Goal: Task Accomplishment & Management: Complete application form

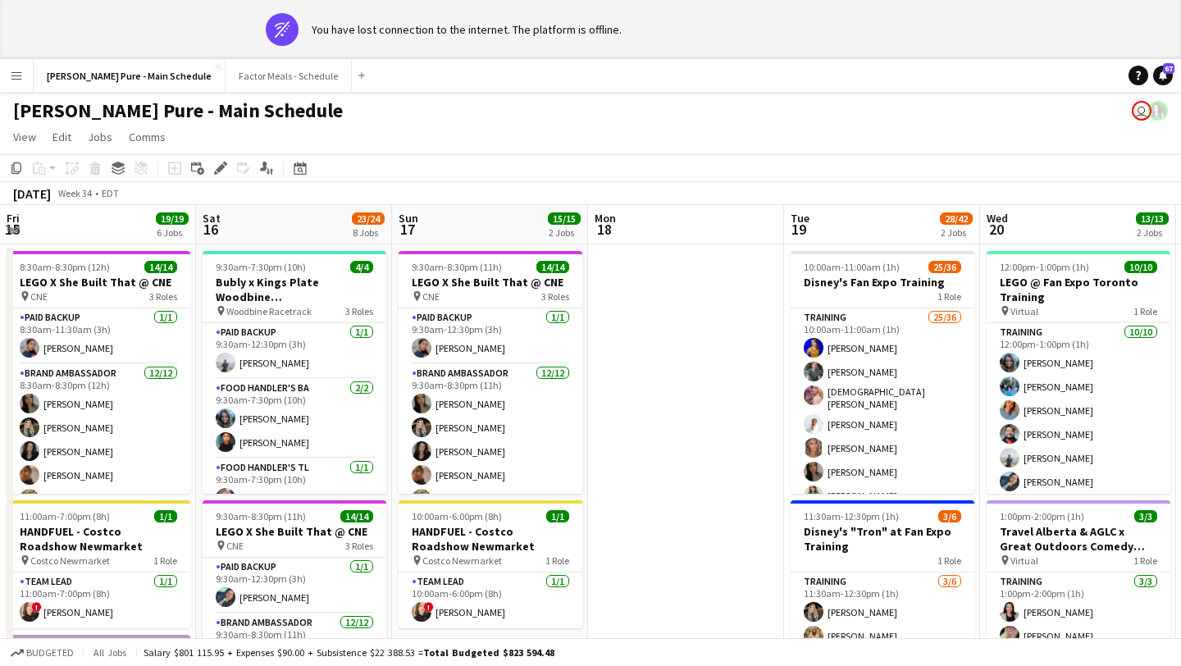
scroll to position [0, 659]
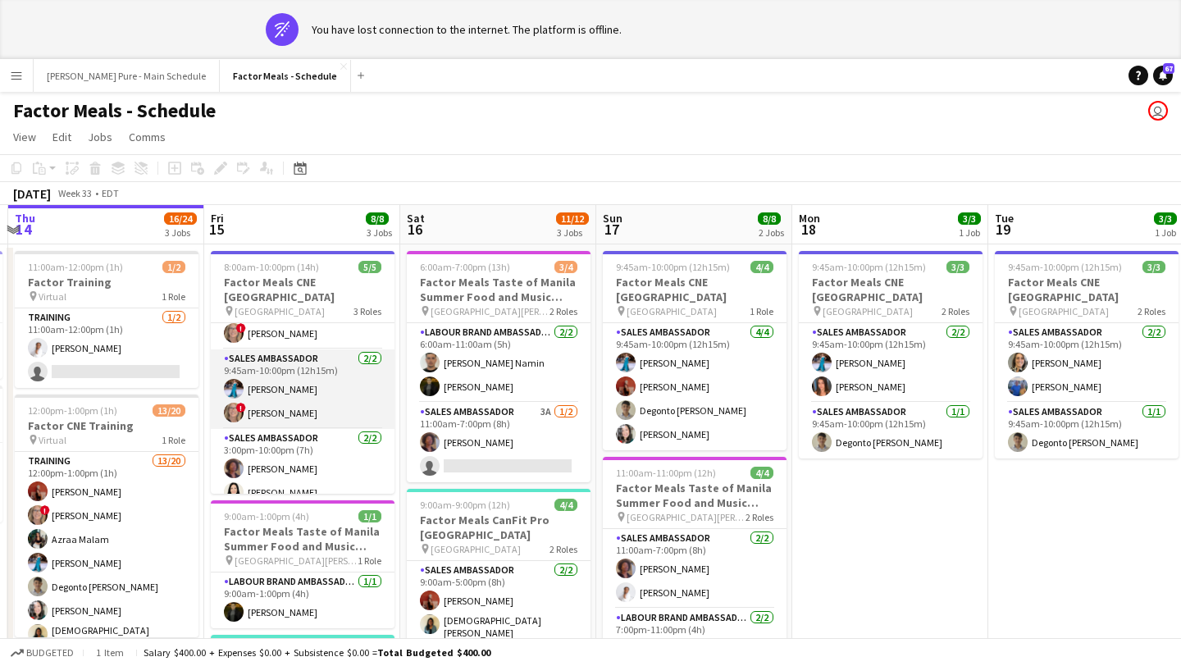
scroll to position [0, 790]
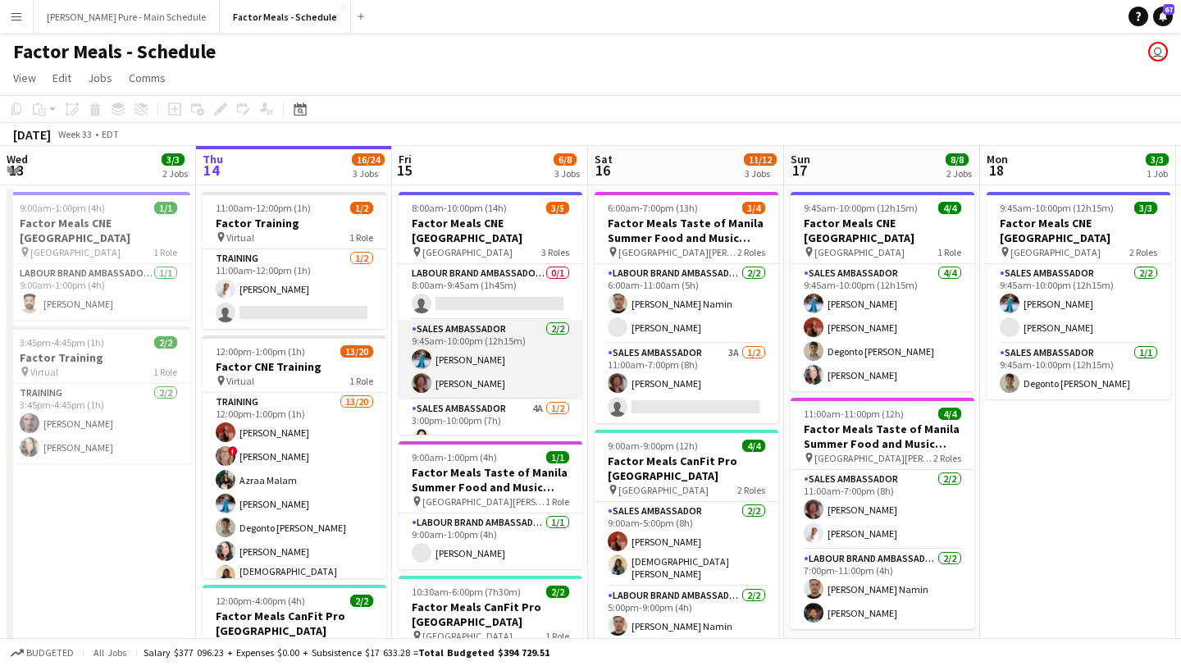
scroll to position [30, 0]
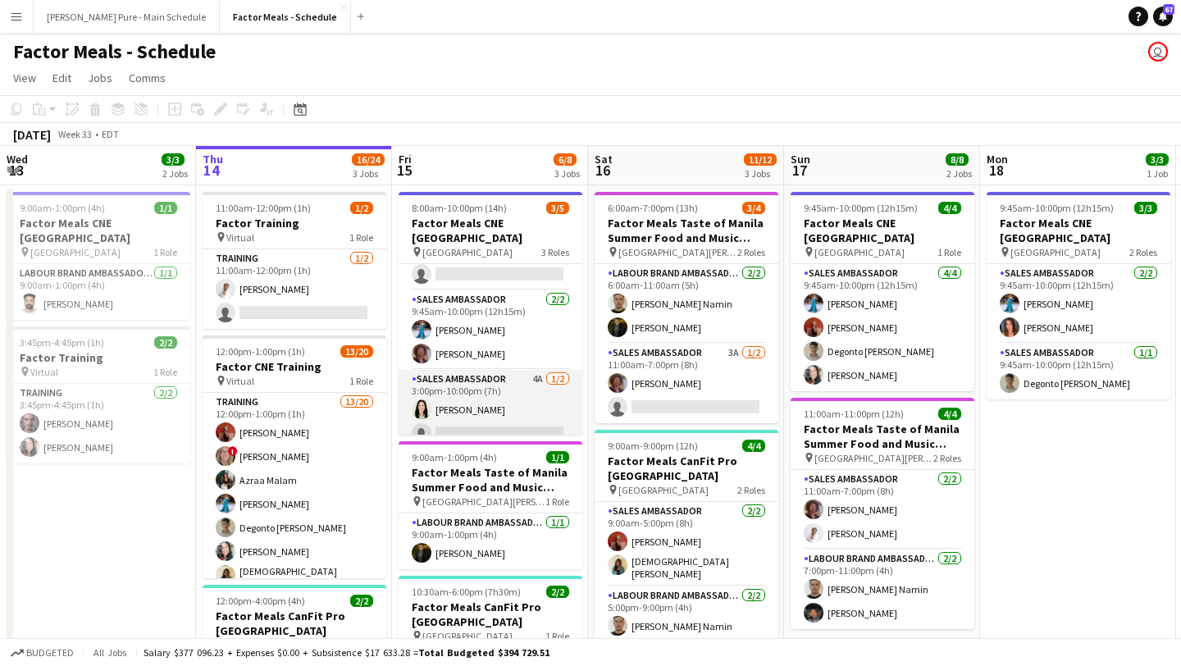
click at [476, 414] on app-card-role "Sales Ambassador 4A 1/2 3:00pm-10:00pm (7h) Kimberly Hudema single-neutral-acti…" at bounding box center [491, 410] width 184 height 80
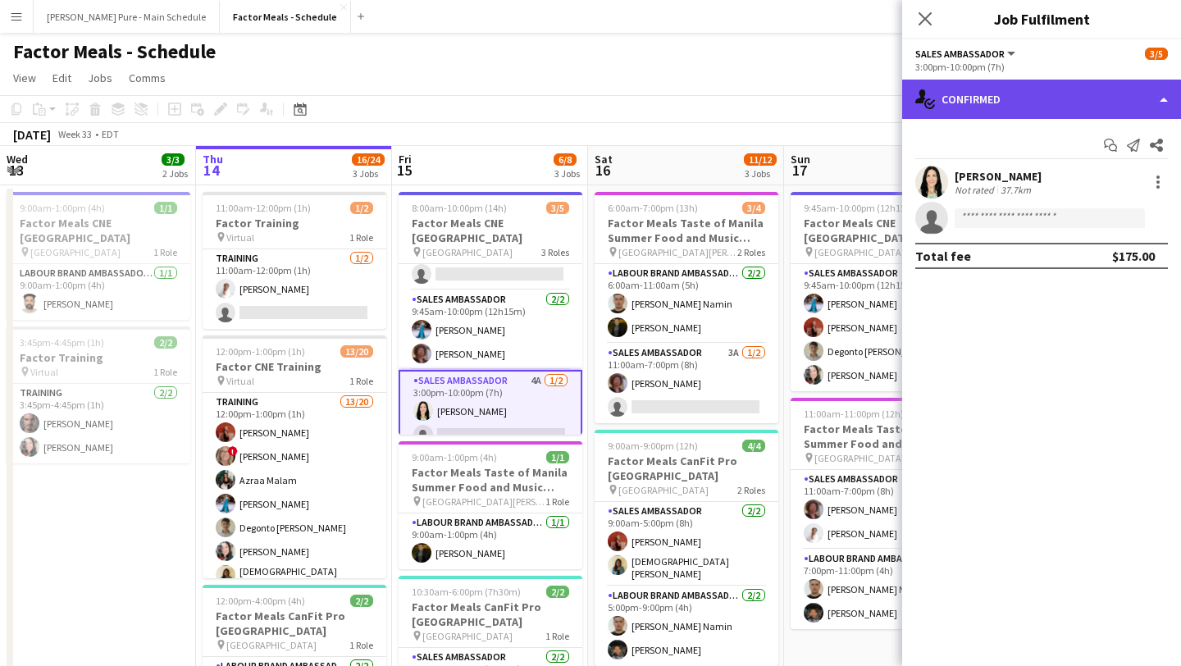
click at [1076, 97] on div "single-neutral-actions-check-2 Confirmed" at bounding box center [1041, 99] width 279 height 39
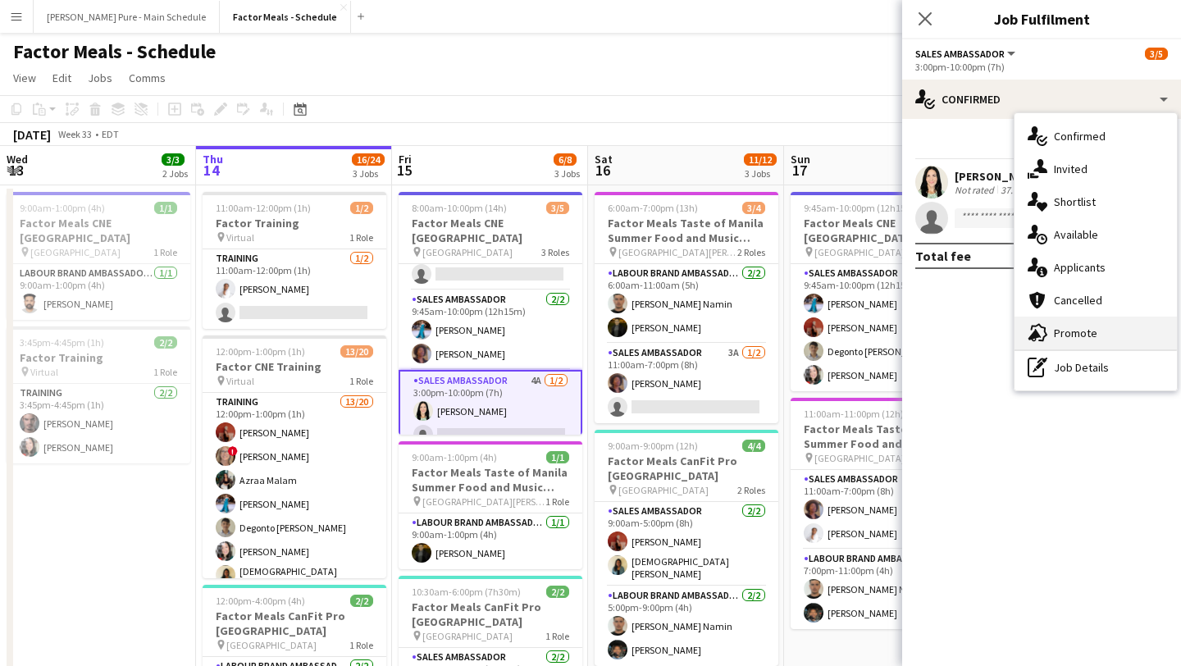
click at [1102, 331] on div "advertising-megaphone Promote" at bounding box center [1096, 333] width 162 height 33
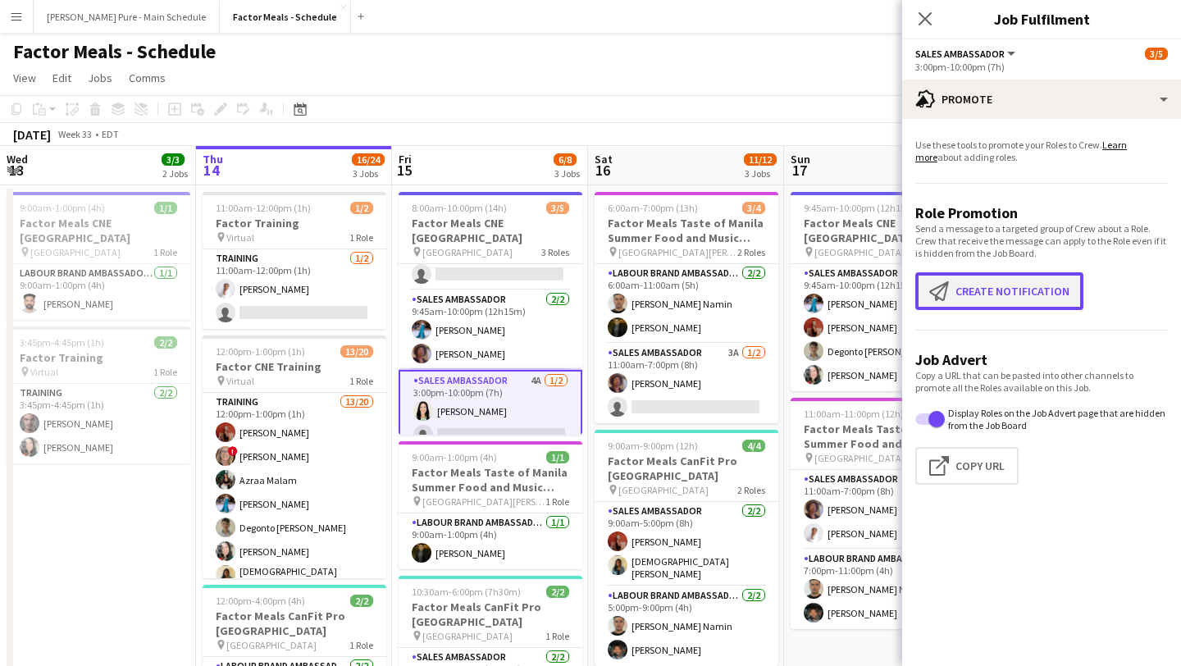
click at [1015, 293] on button "Create notification Create notification" at bounding box center [999, 291] width 168 height 38
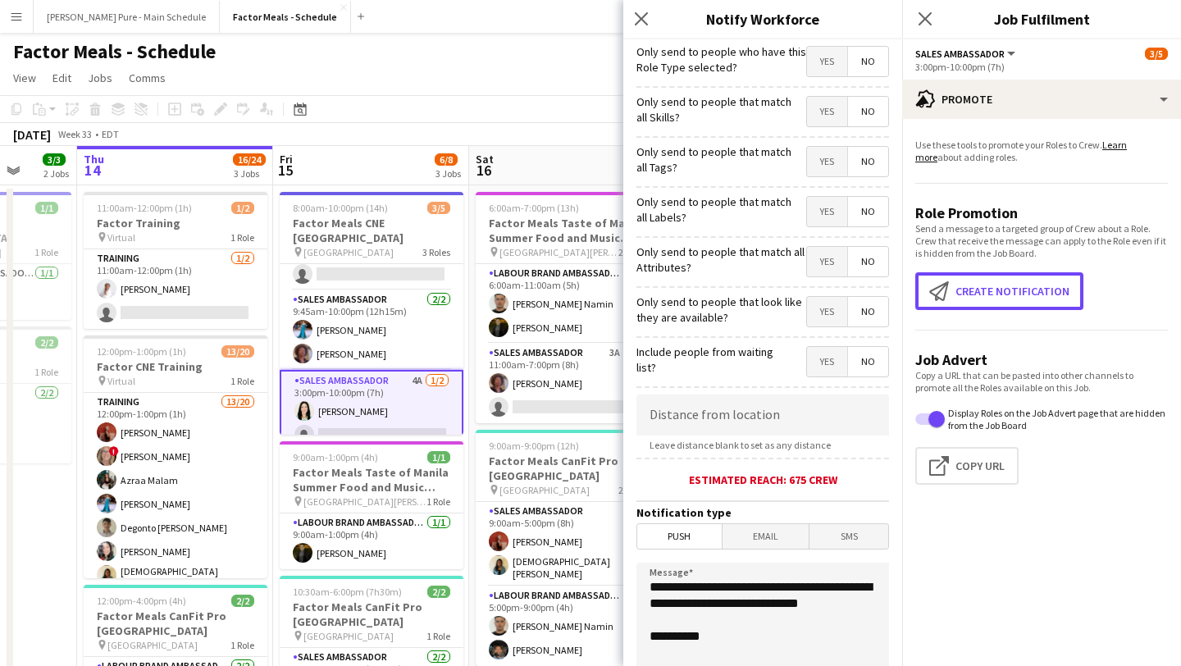
scroll to position [146, 0]
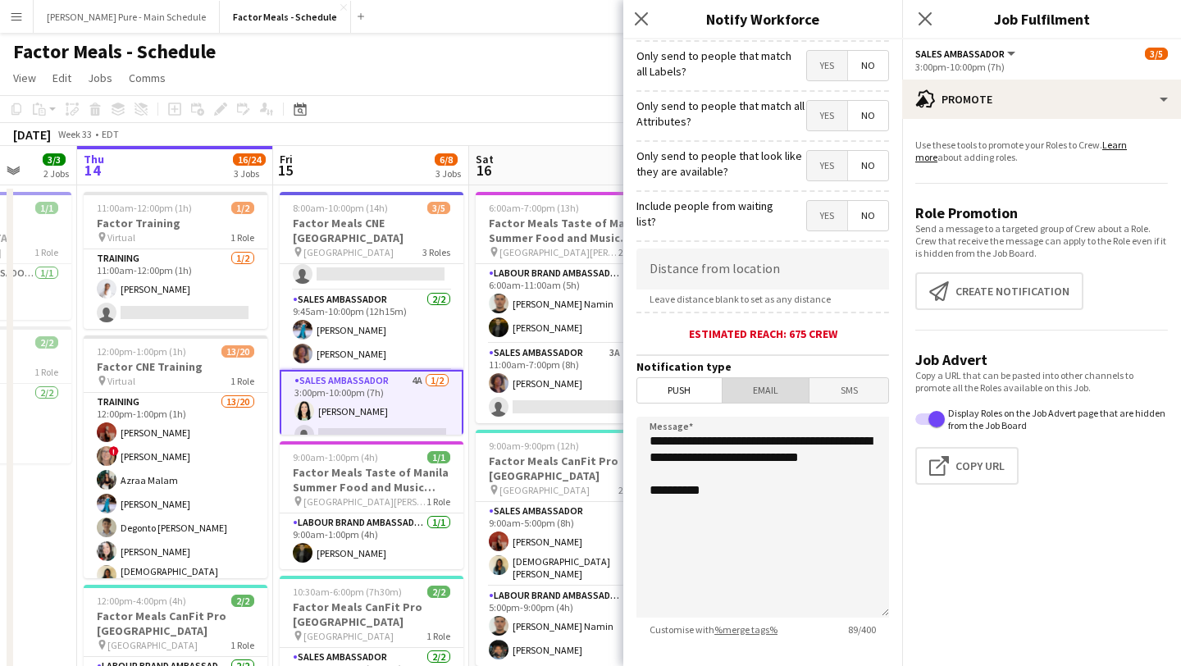
click at [773, 398] on span "Email" at bounding box center [766, 390] width 87 height 25
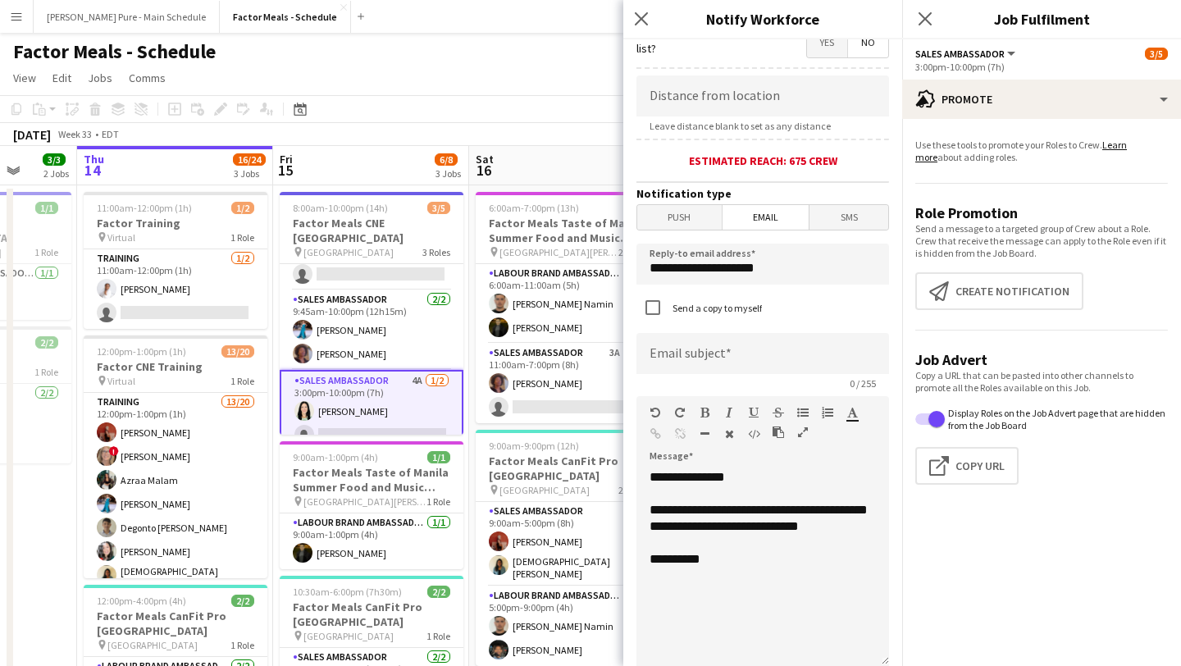
scroll to position [339, 0]
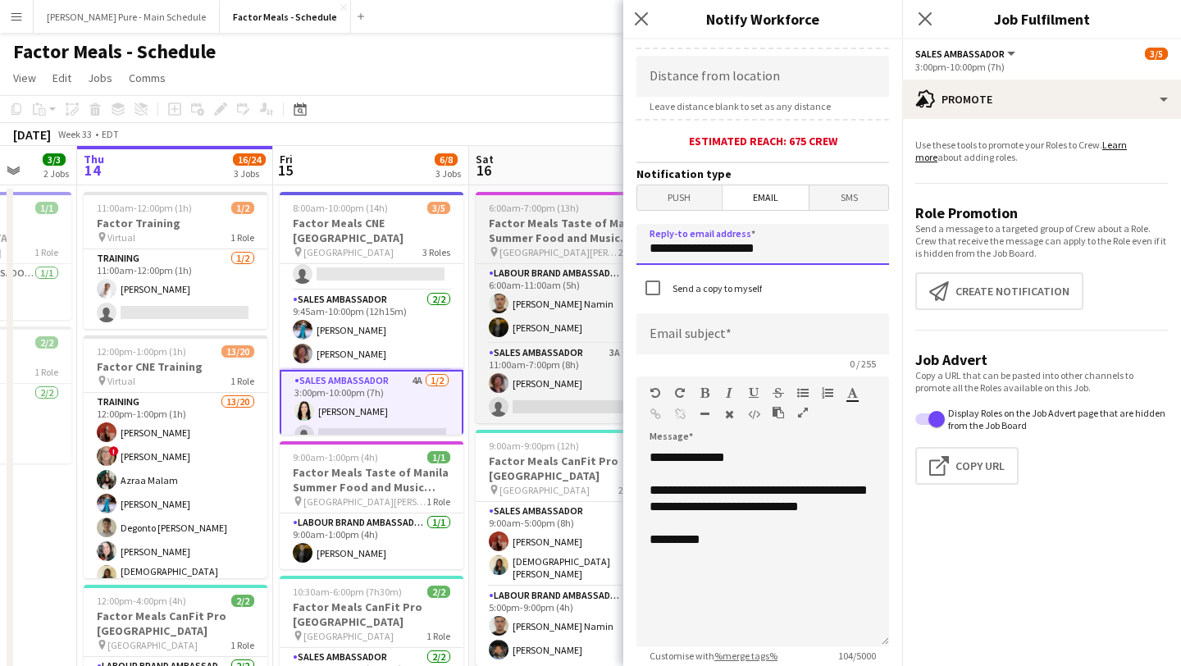
drag, startPoint x: 796, startPoint y: 249, endPoint x: 600, endPoint y: 239, distance: 196.2
click at [600, 239] on body "Menu Boards Boards Boards All jobs Status Workforce Workforce My Workforce Recr…" at bounding box center [590, 466] width 1181 height 932
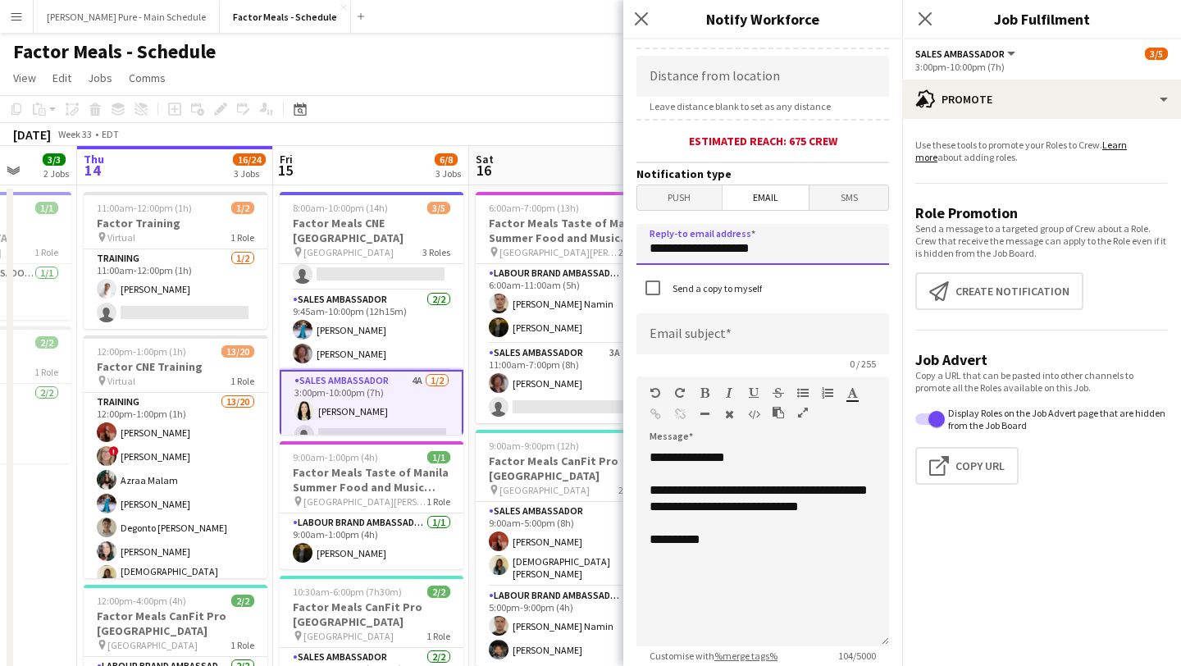
type input "**********"
click at [679, 346] on input at bounding box center [762, 333] width 253 height 41
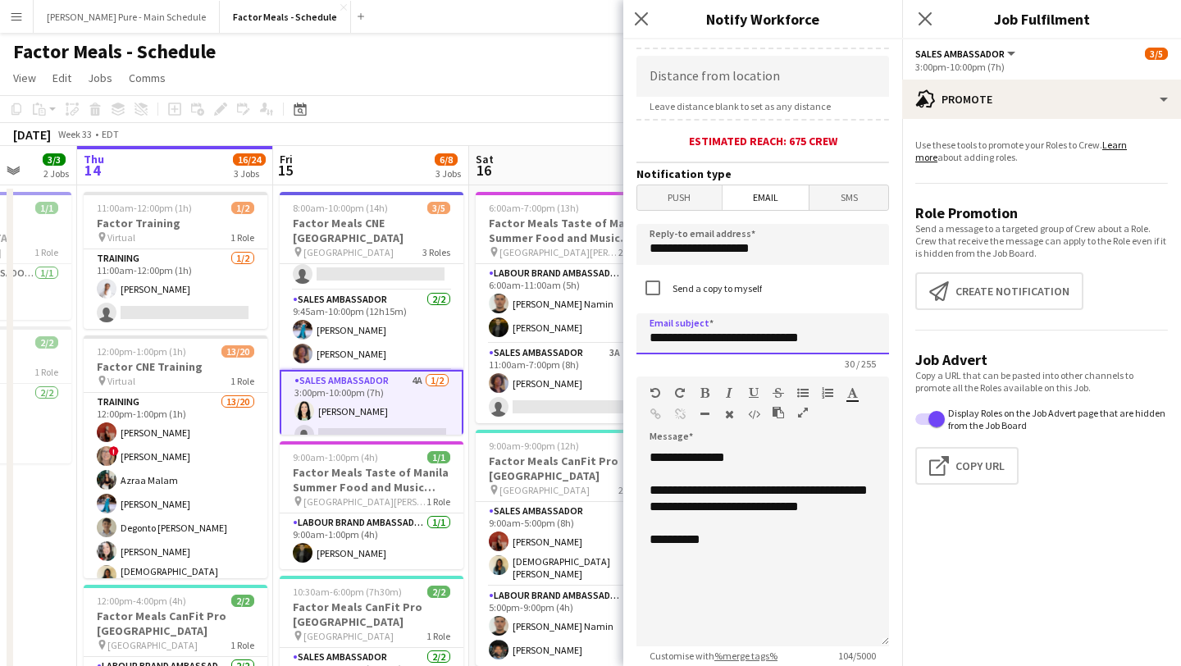
click at [789, 337] on input "**********" at bounding box center [762, 333] width 253 height 41
type input "**********"
click at [648, 561] on div "**********" at bounding box center [762, 547] width 253 height 197
click at [666, 562] on div "**********" at bounding box center [762, 547] width 253 height 197
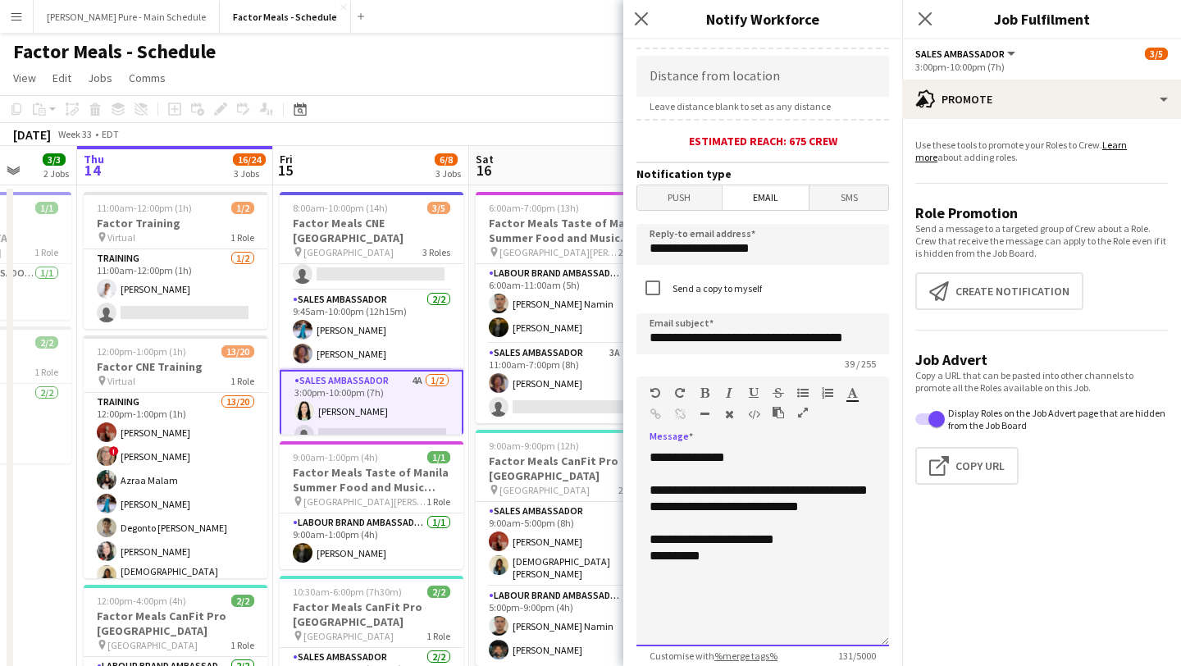
click at [695, 610] on div "**********" at bounding box center [762, 547] width 253 height 197
drag, startPoint x: 732, startPoint y: 536, endPoint x: 646, endPoint y: 496, distance: 94.3
click at [646, 496] on div "**********" at bounding box center [762, 547] width 253 height 197
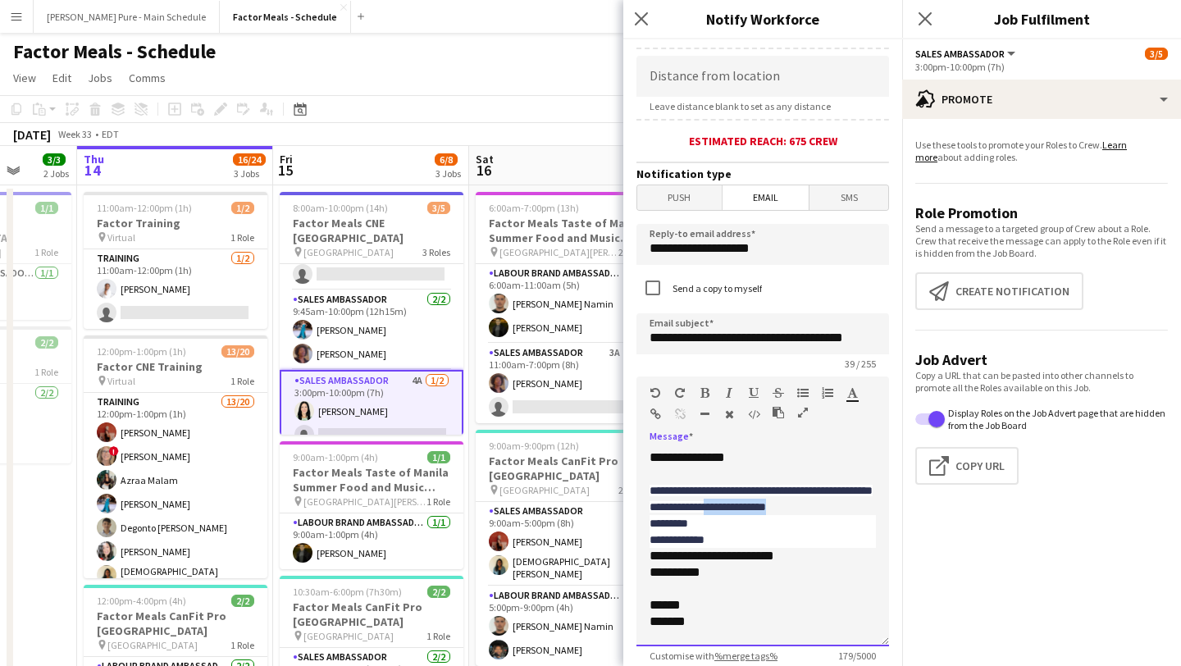
drag, startPoint x: 708, startPoint y: 531, endPoint x: 791, endPoint y: 504, distance: 88.2
click at [791, 504] on div "**********" at bounding box center [762, 547] width 253 height 197
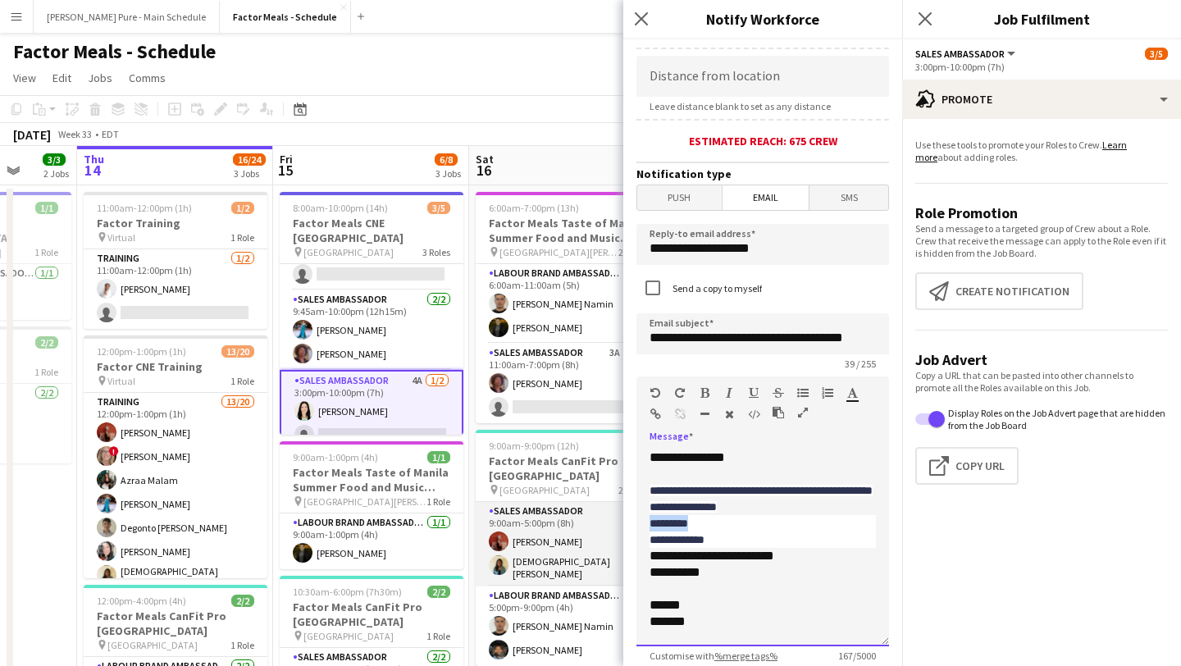
drag, startPoint x: 714, startPoint y: 525, endPoint x: 608, endPoint y: 518, distance: 106.8
click at [609, 520] on body "Menu Boards Boards Boards All jobs Status Workforce Workforce My Workforce Recr…" at bounding box center [590, 466] width 1181 height 932
click at [651, 560] on div "**********" at bounding box center [762, 547] width 253 height 197
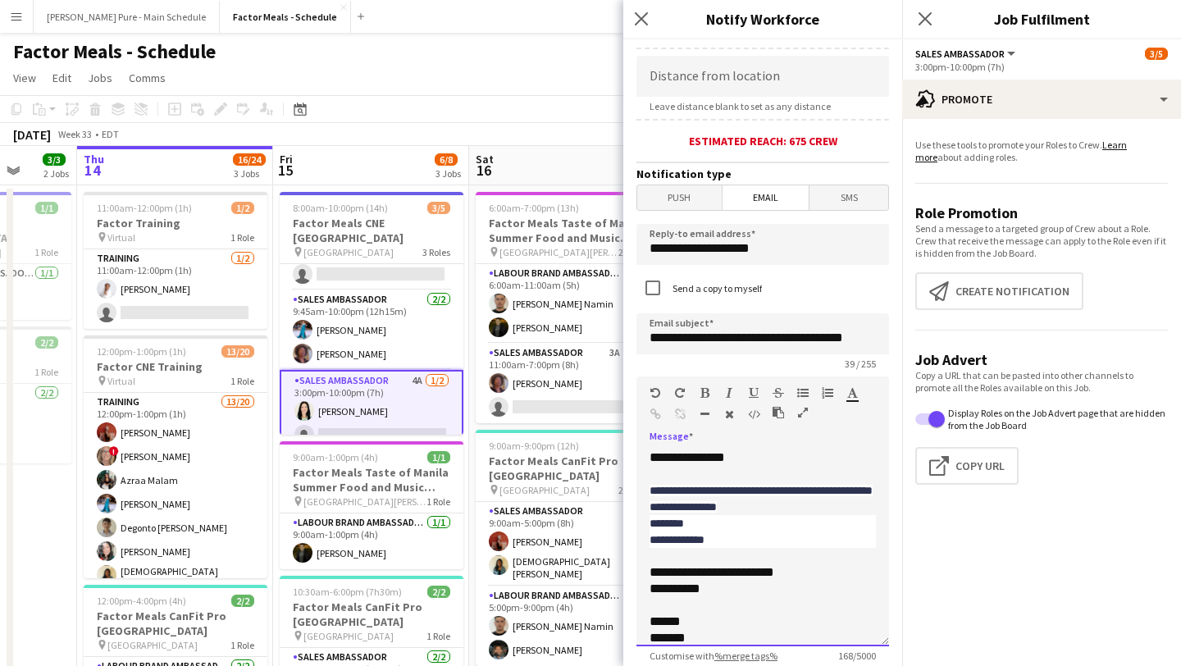
click at [736, 541] on div "**********" at bounding box center [763, 539] width 226 height 16
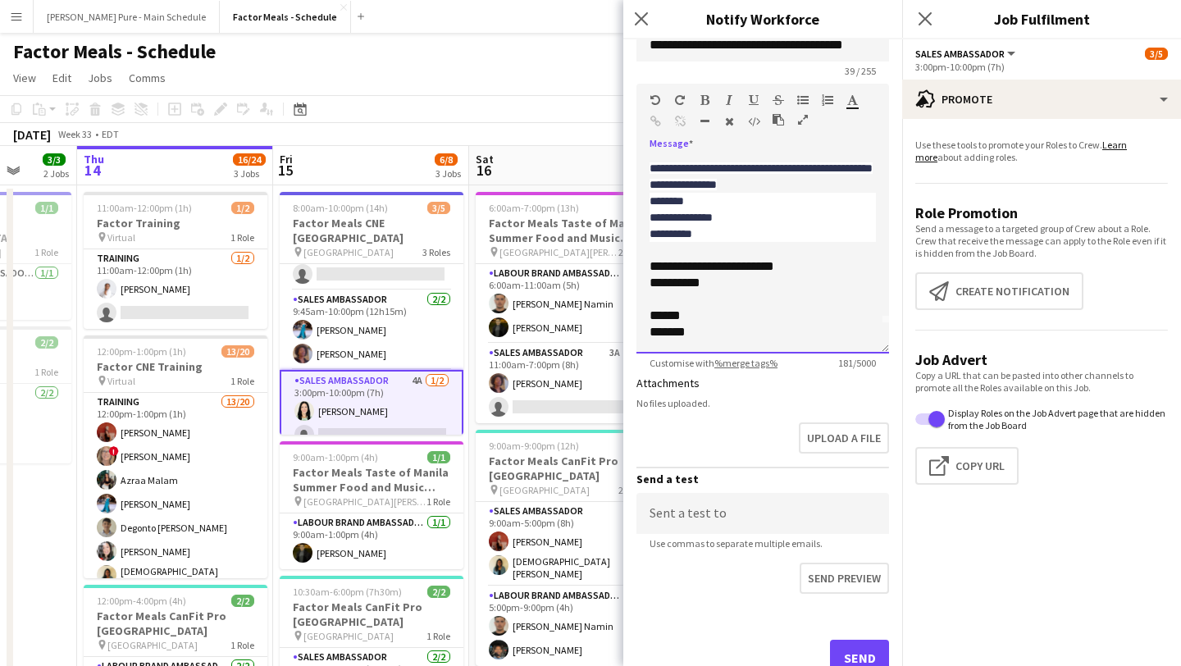
scroll to position [664, 0]
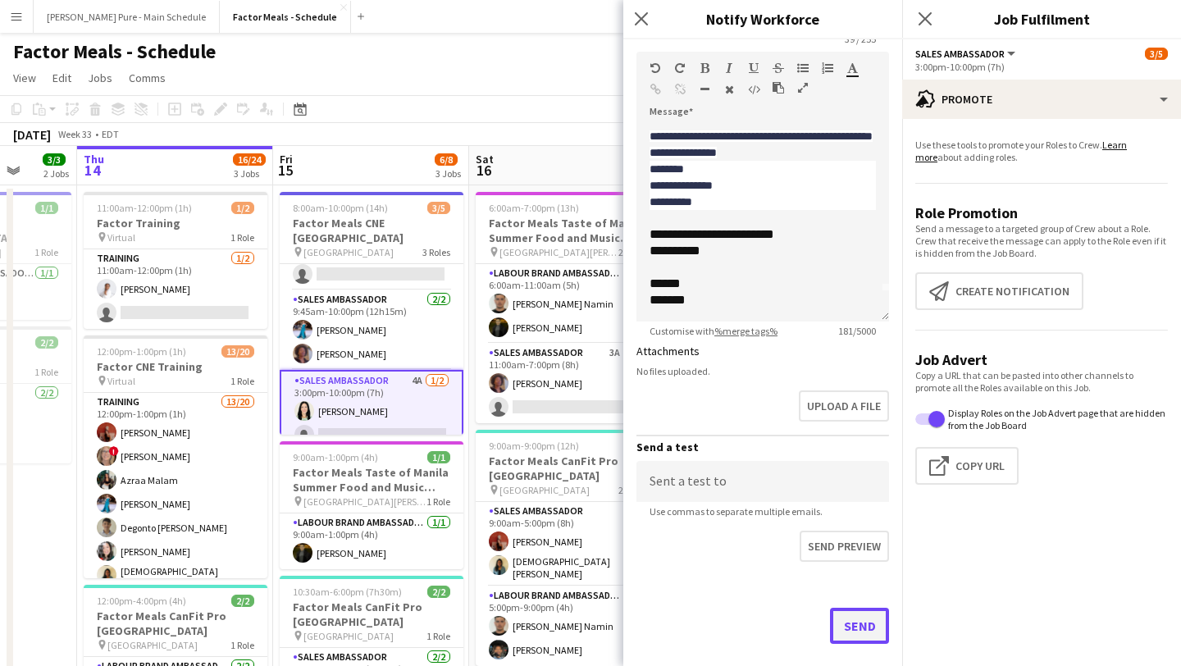
click at [859, 615] on button "Send" at bounding box center [859, 626] width 59 height 36
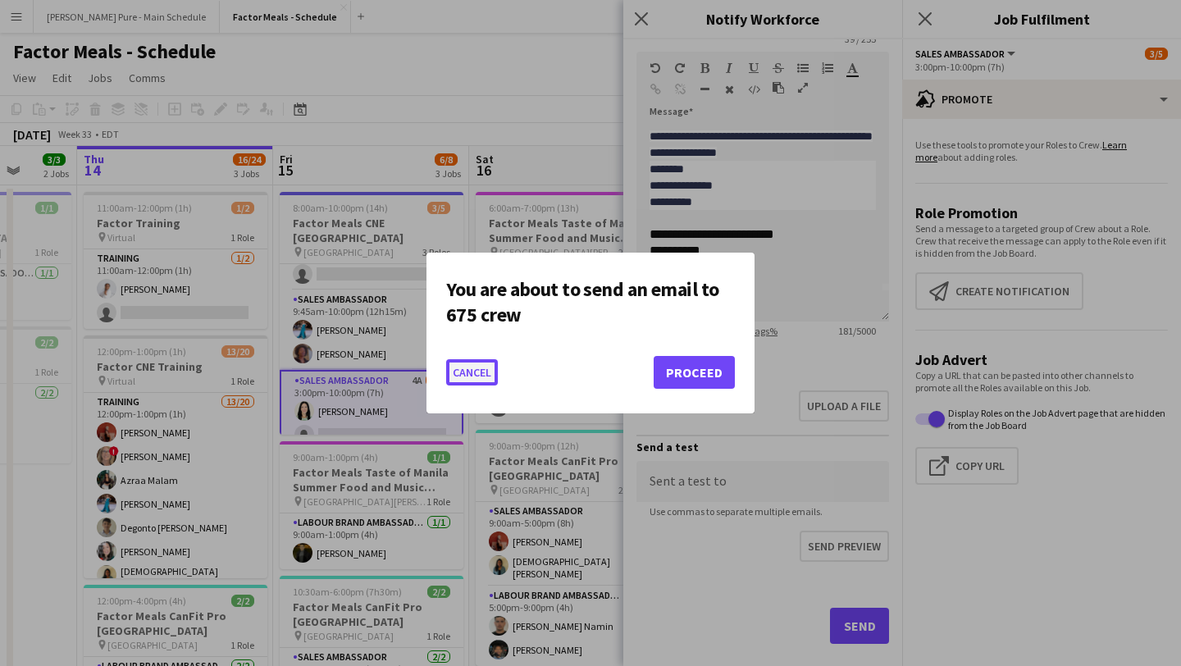
click at [488, 372] on button "Cancel" at bounding box center [472, 372] width 52 height 26
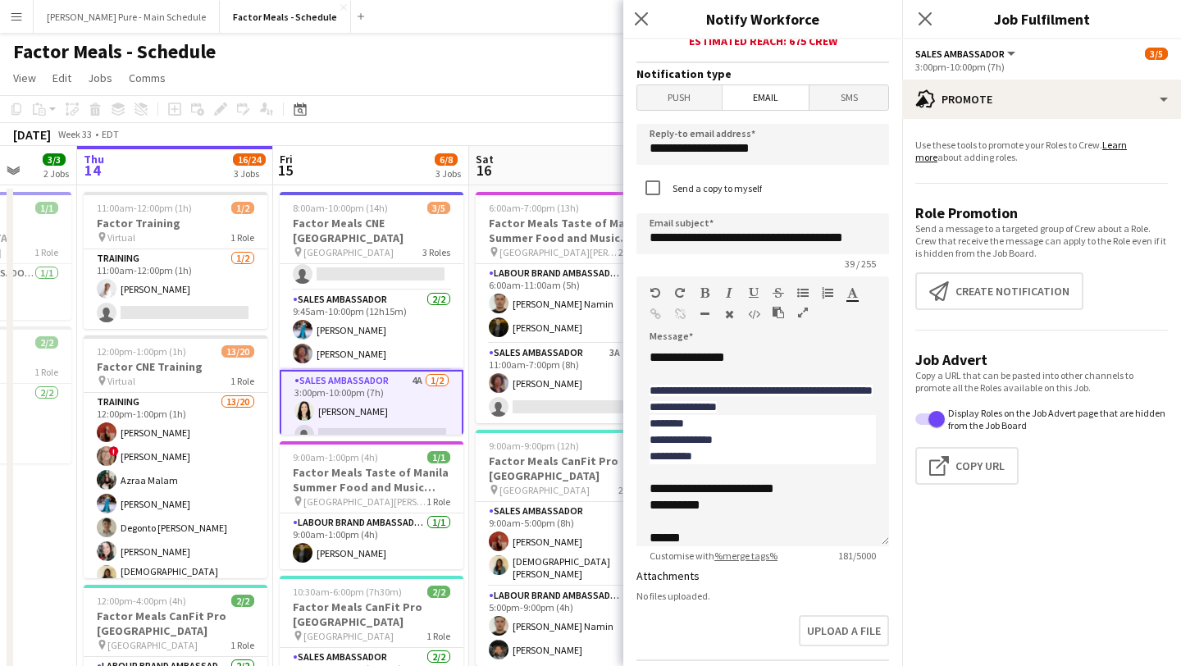
scroll to position [283, 0]
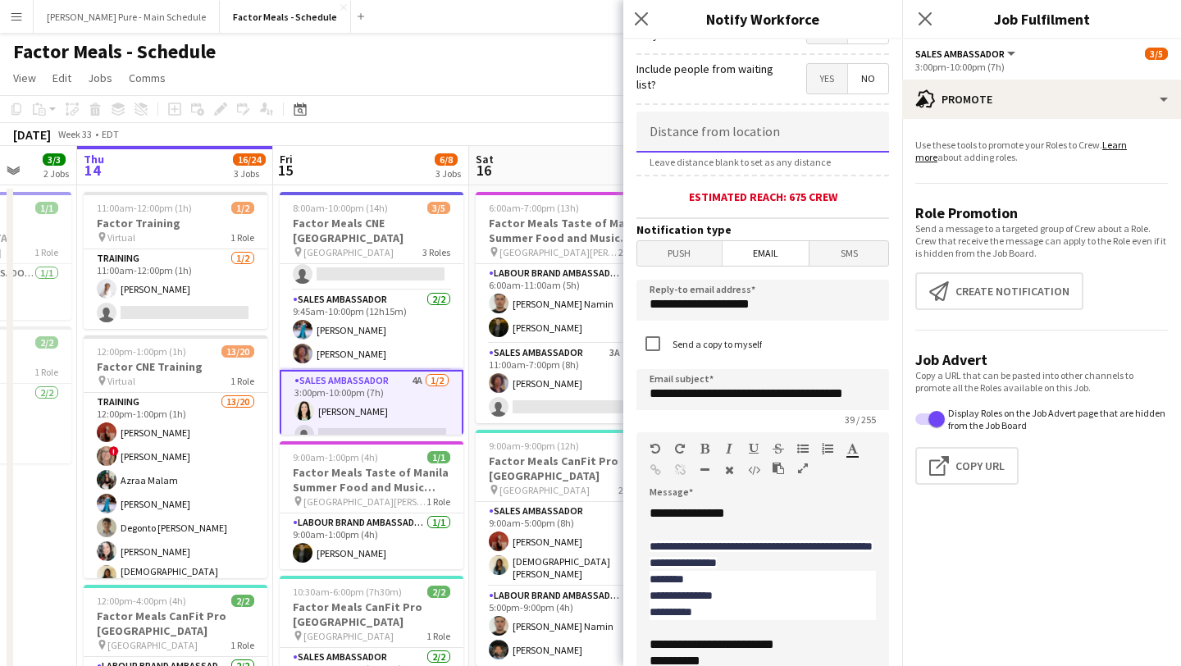
click at [732, 136] on input at bounding box center [762, 132] width 253 height 41
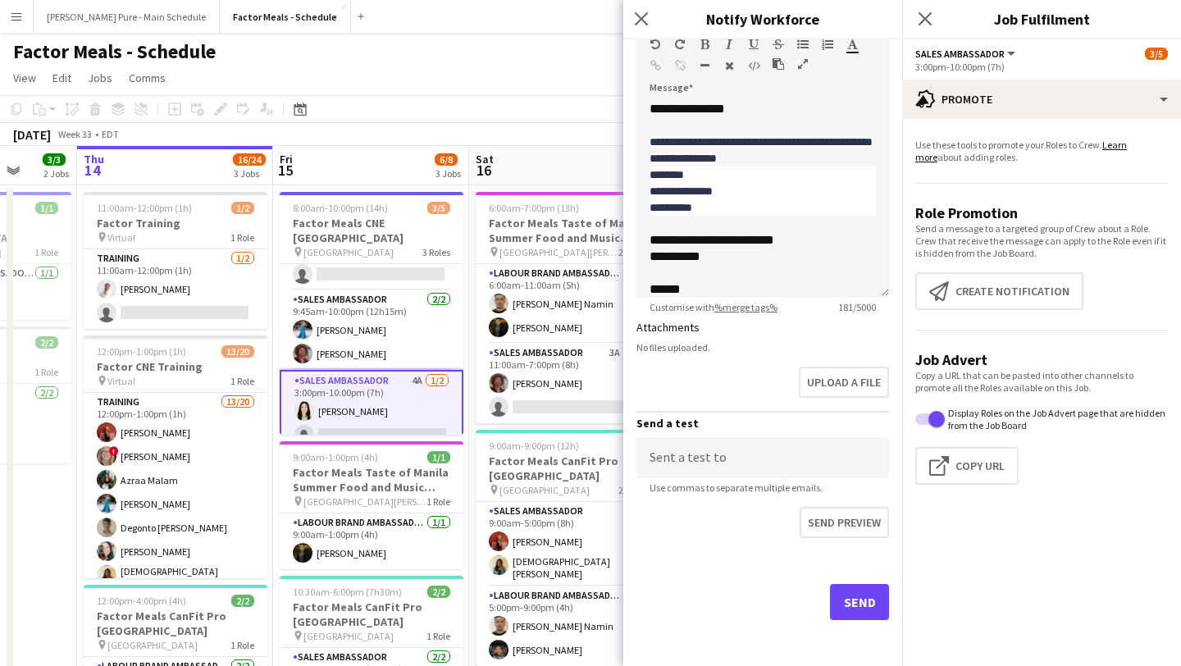
type input "******"
click at [878, 605] on button "Send" at bounding box center [859, 602] width 59 height 36
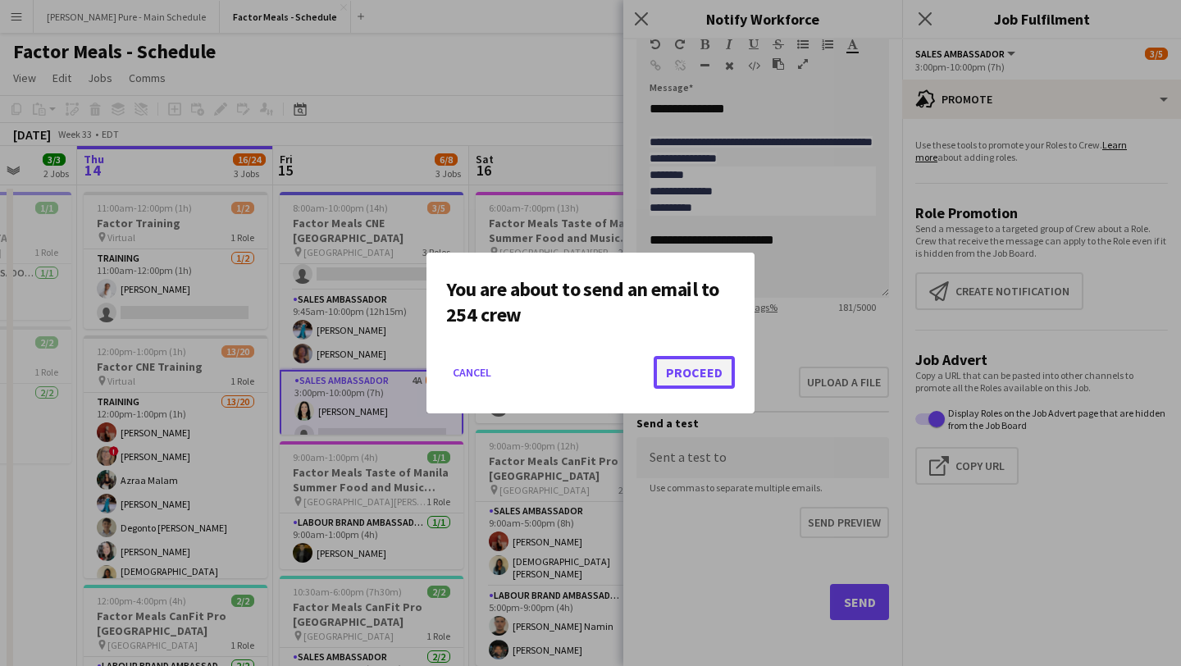
click at [669, 385] on button "Proceed" at bounding box center [694, 372] width 81 height 33
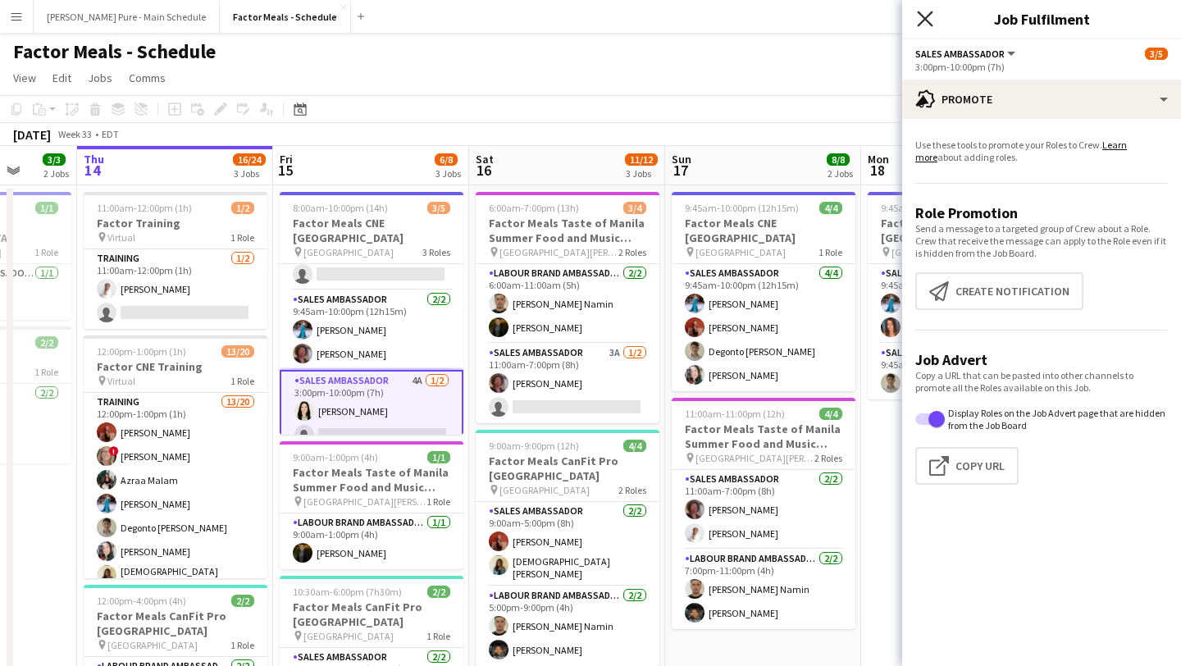
click at [924, 15] on icon "Close pop-in" at bounding box center [925, 19] width 16 height 16
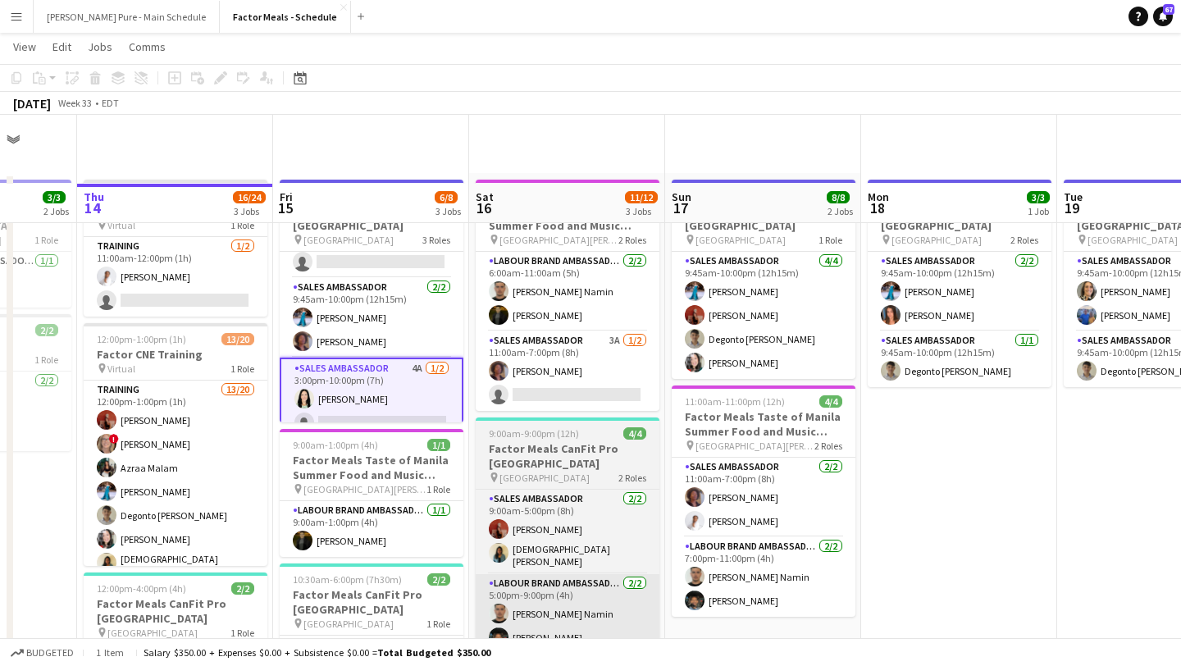
scroll to position [7, 0]
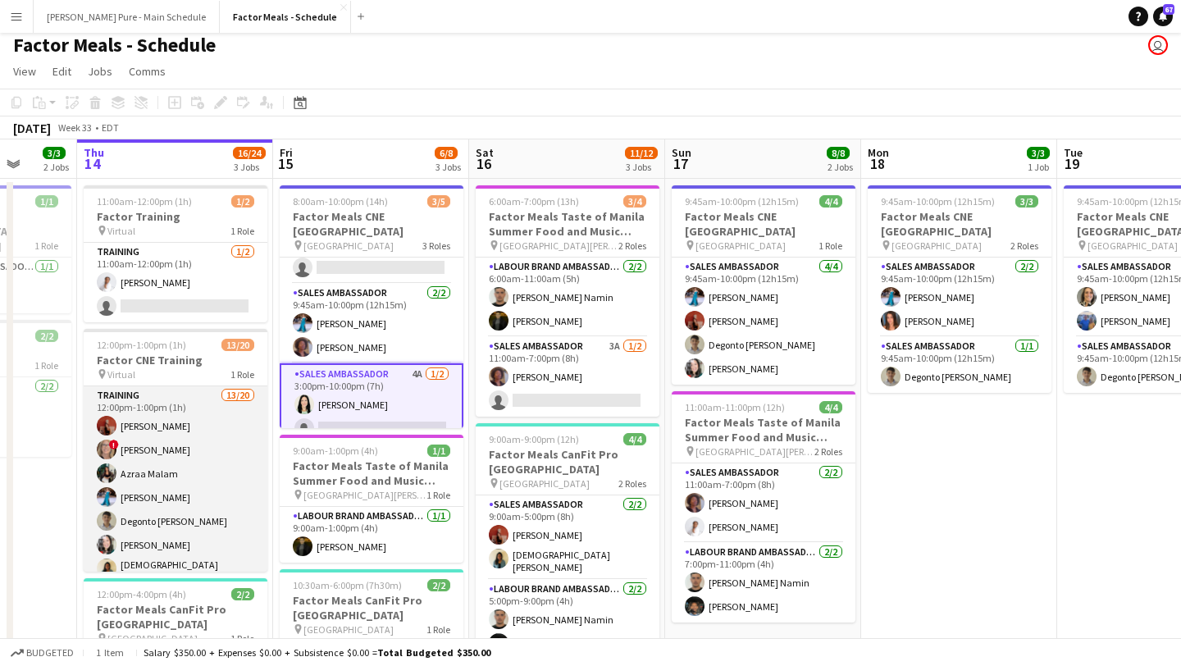
click at [156, 446] on app-card-role "Training 13/20 12:00pm-1:00pm (1h) Eva Yamamoto ! Debbie Eckerson Azraa Malam T…" at bounding box center [176, 642] width 184 height 513
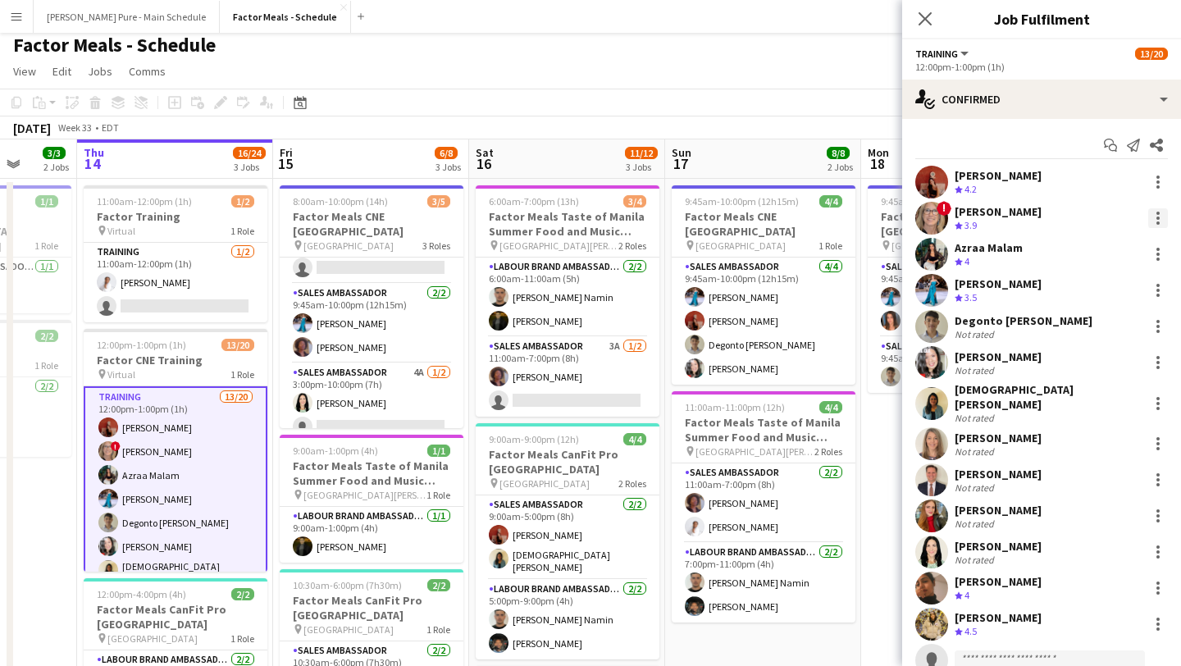
click at [1166, 220] on div at bounding box center [1158, 218] width 20 height 20
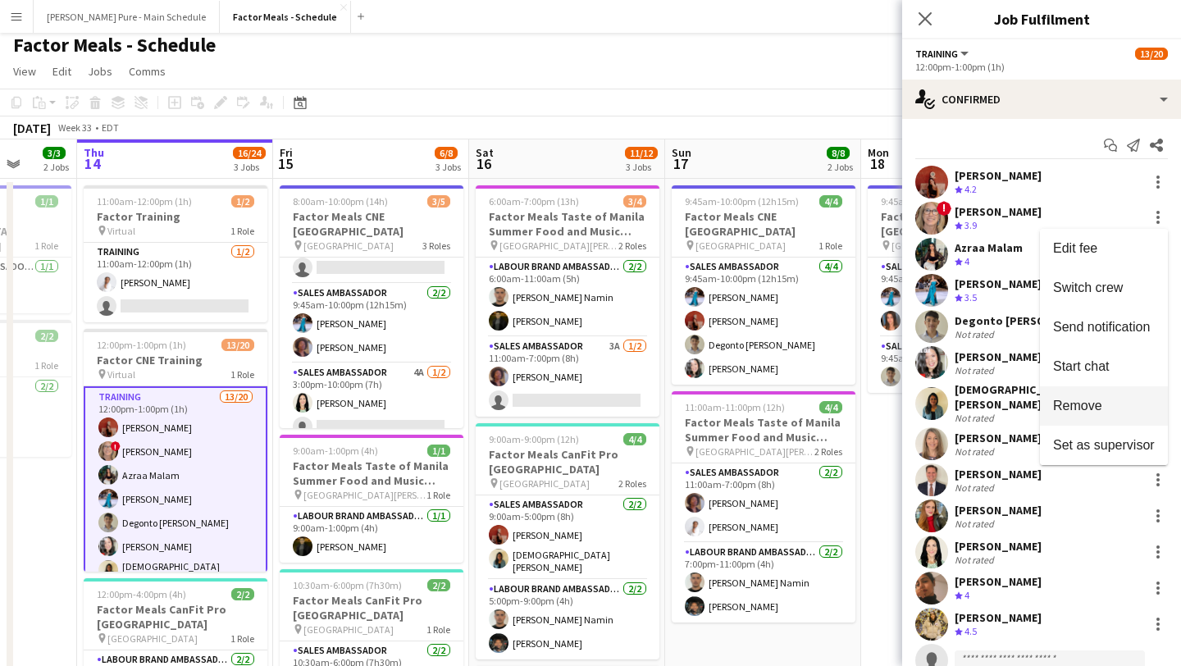
click at [1117, 408] on span "Remove" at bounding box center [1104, 406] width 102 height 15
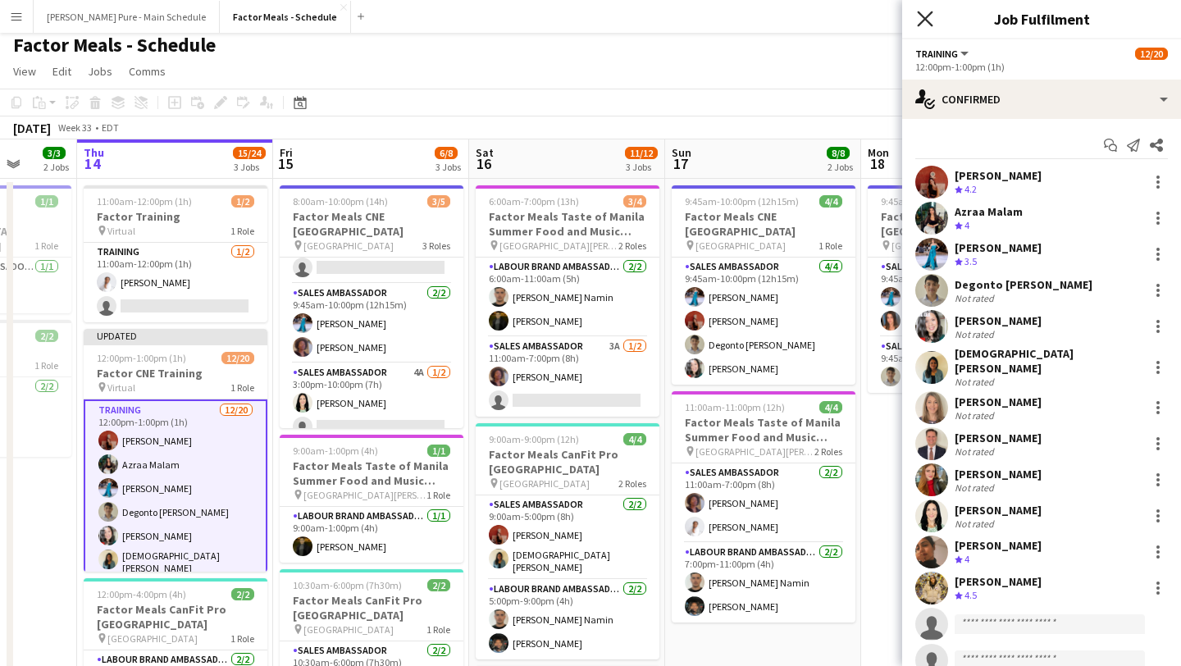
click at [925, 23] on icon "Close pop-in" at bounding box center [925, 19] width 16 height 16
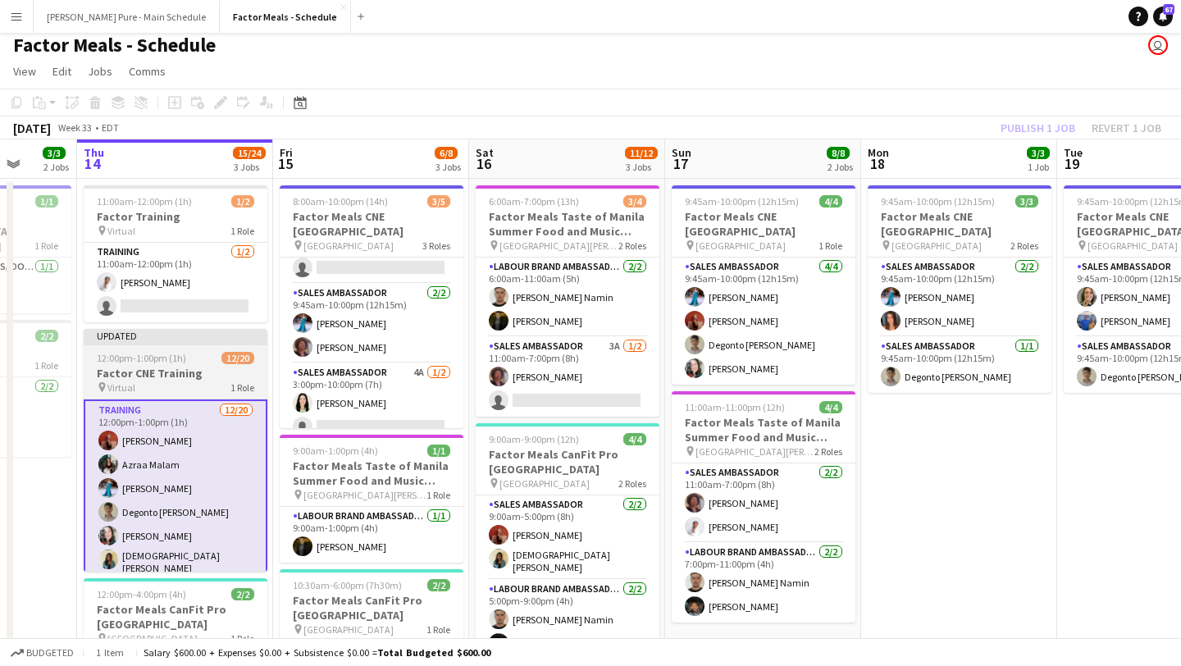
click at [148, 384] on div "pin Virtual 1 Role" at bounding box center [176, 387] width 184 height 13
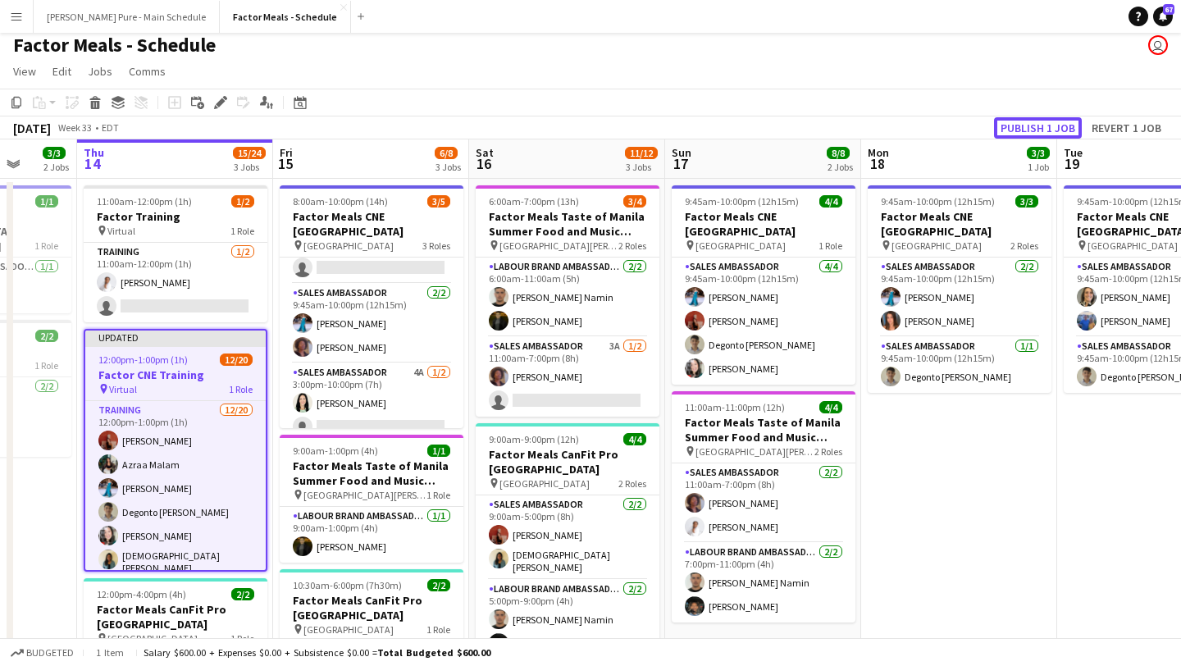
click at [1042, 123] on button "Publish 1 job" at bounding box center [1038, 127] width 88 height 21
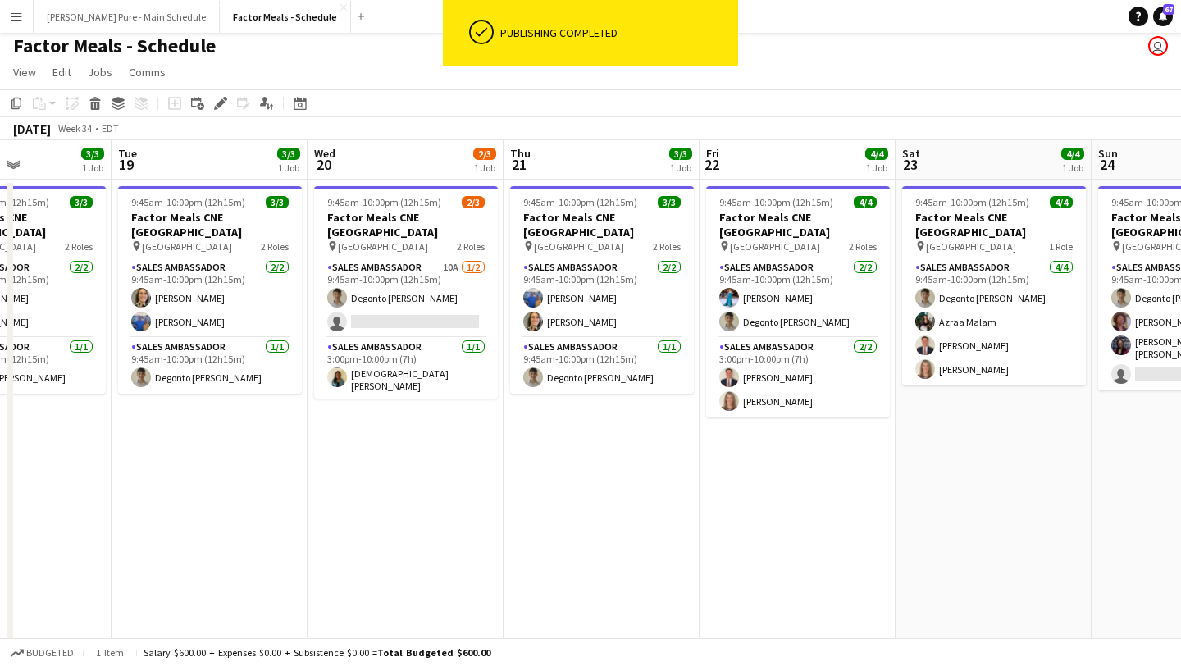
scroll to position [0, 736]
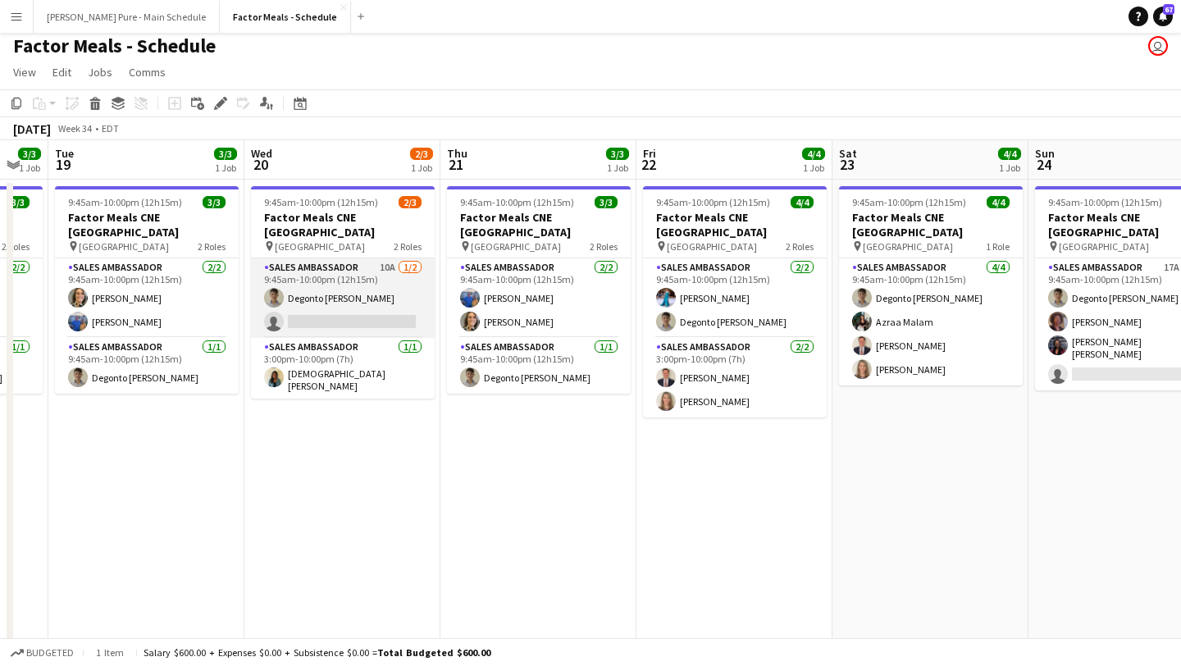
click at [348, 303] on app-card-role "Sales Ambassador 10A 1/2 9:45am-10:00pm (12h15m) Degonto Mazumder single-neutra…" at bounding box center [343, 298] width 184 height 80
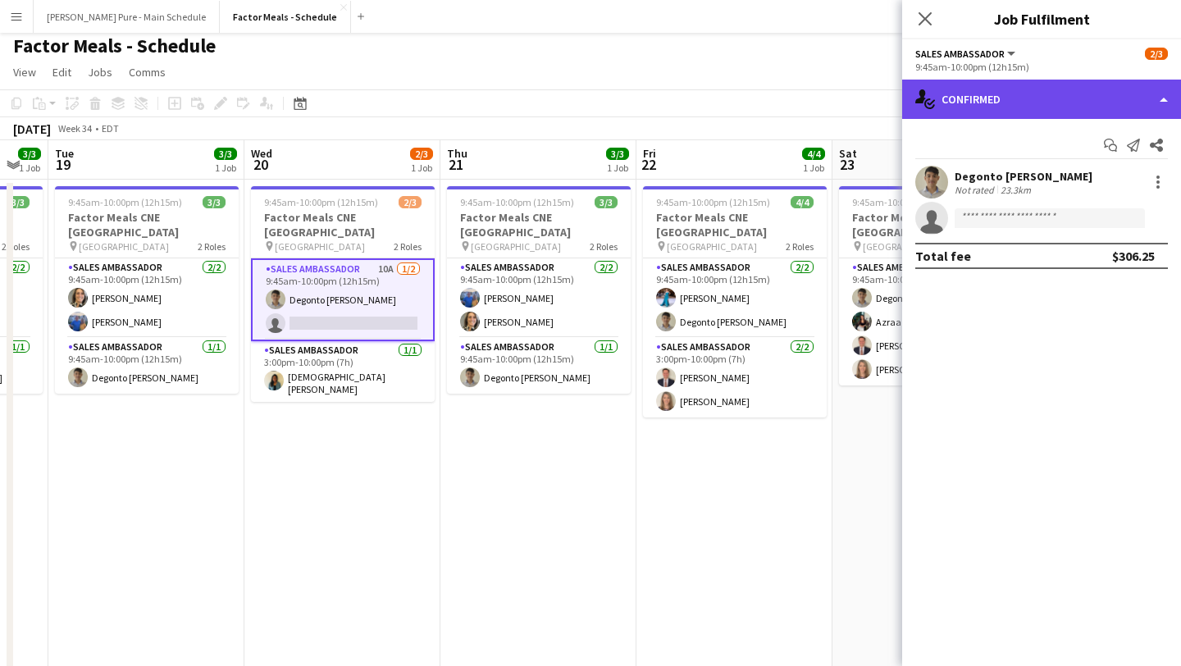
click at [1024, 111] on div "single-neutral-actions-check-2 Confirmed" at bounding box center [1041, 99] width 279 height 39
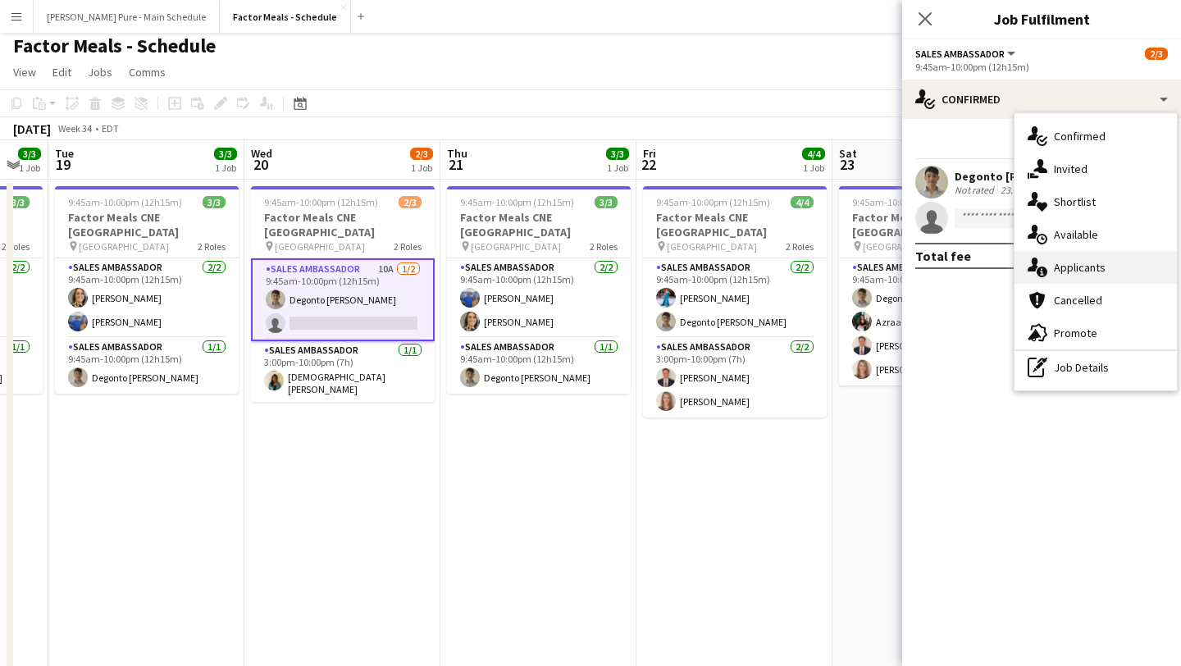
click at [1088, 266] on div "single-neutral-actions-information Applicants" at bounding box center [1096, 267] width 162 height 33
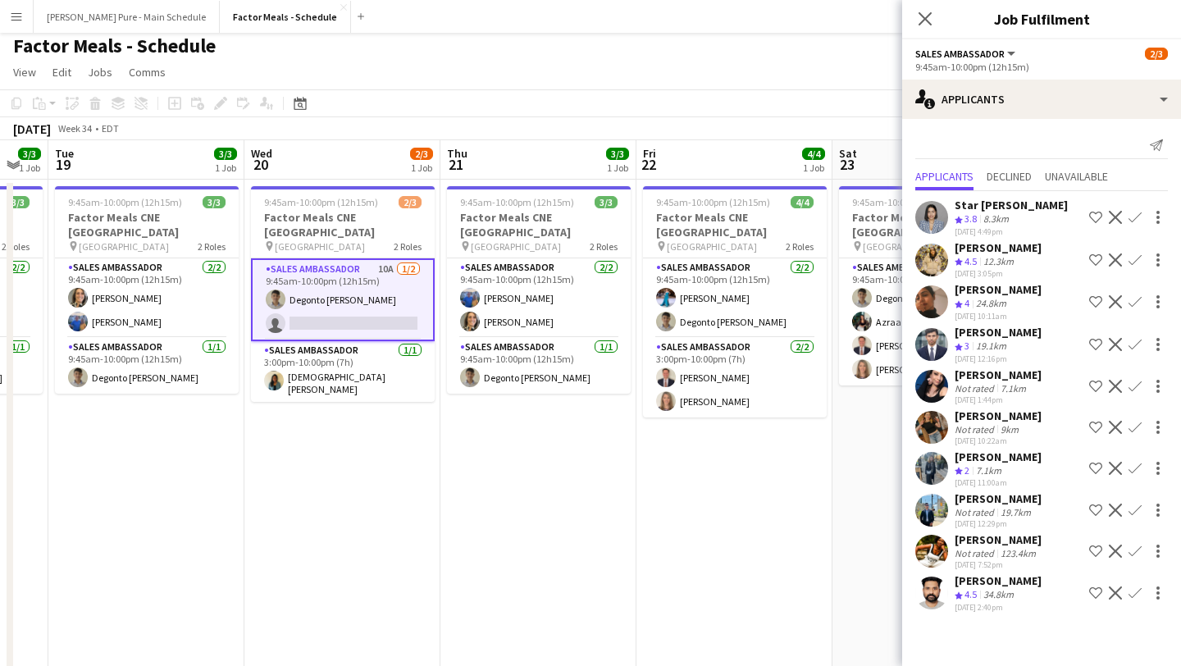
click at [926, 27] on app-icon "Close pop-in" at bounding box center [925, 19] width 20 height 20
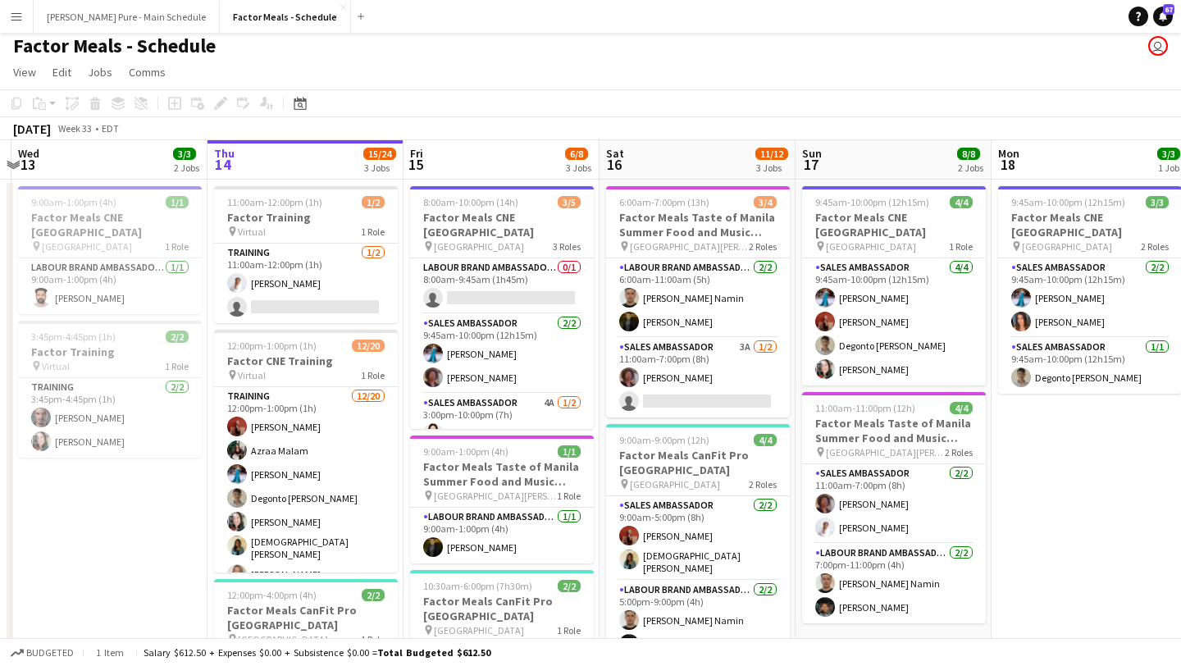
scroll to position [0, 447]
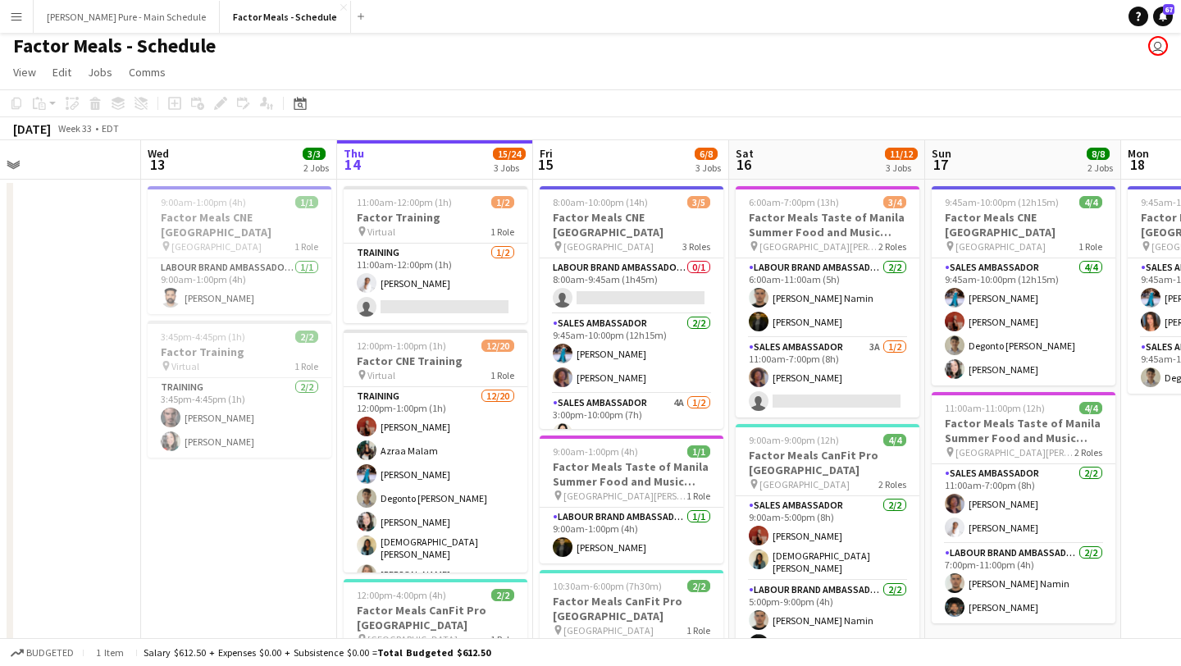
click at [30, 29] on button "Menu" at bounding box center [16, 16] width 33 height 33
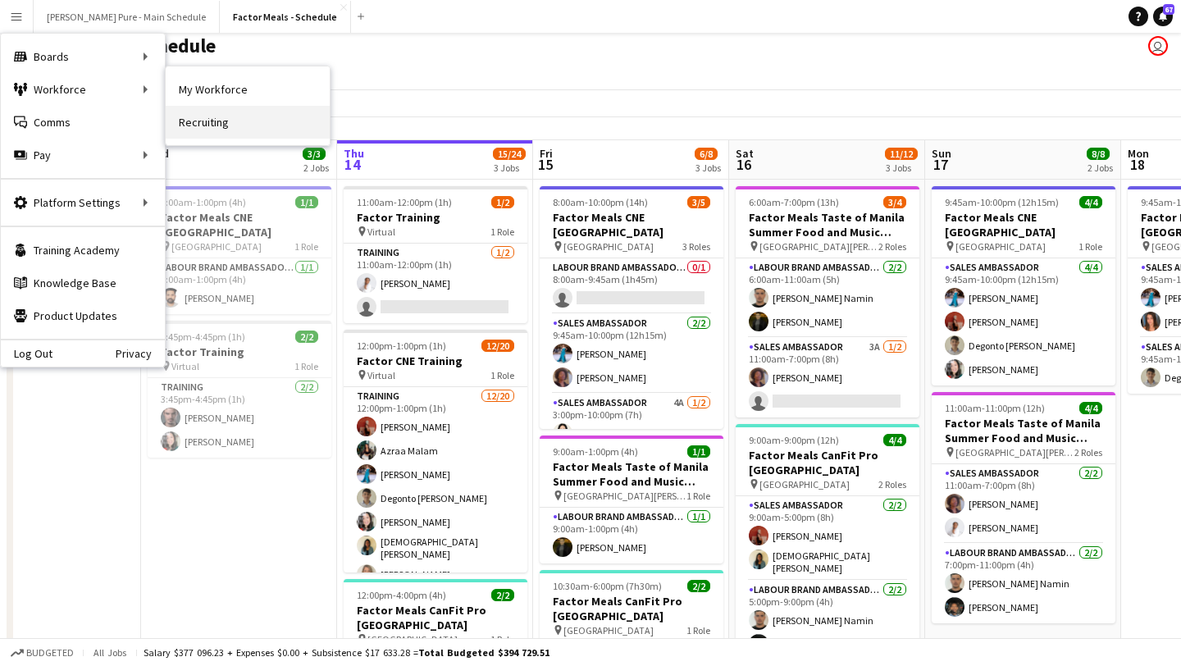
click at [215, 117] on link "Recruiting" at bounding box center [248, 122] width 164 height 33
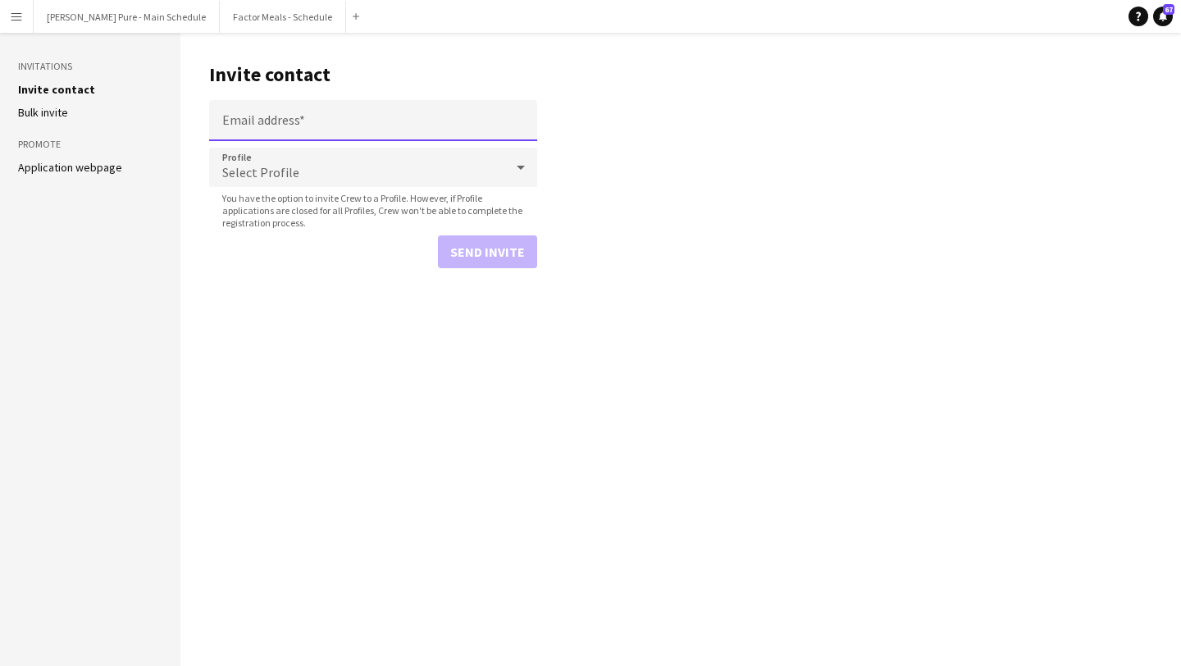
click at [271, 113] on input "Email address" at bounding box center [373, 120] width 328 height 41
paste input "**********"
type input "**********"
click at [475, 254] on button "Send invite" at bounding box center [487, 251] width 99 height 33
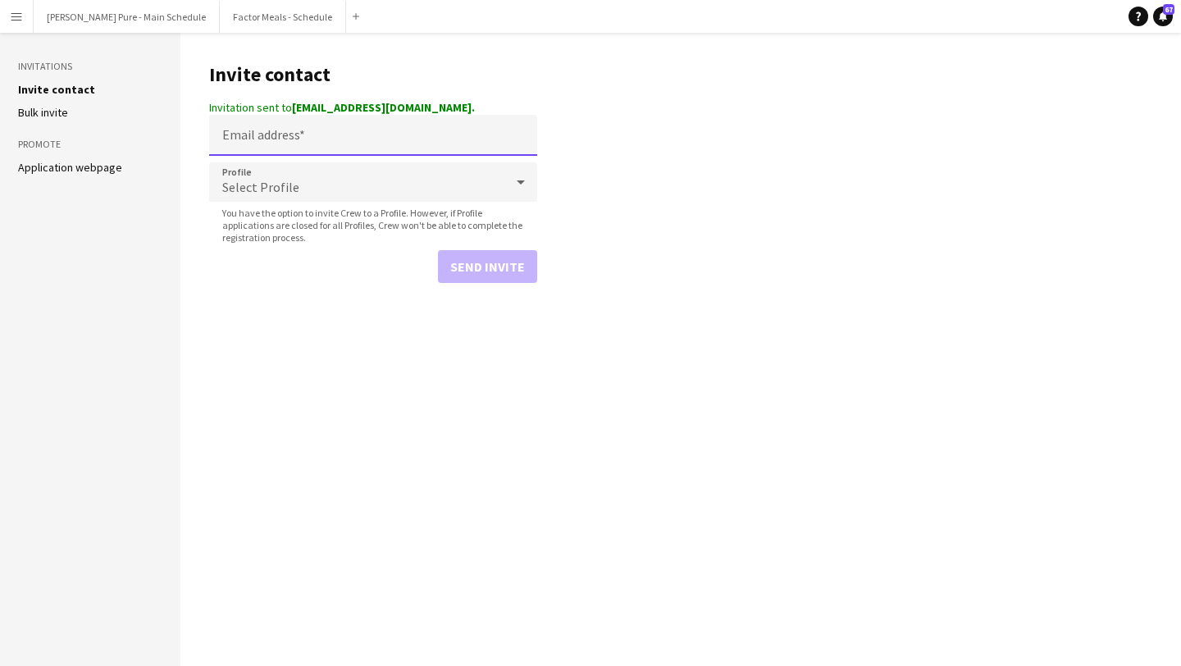
click at [310, 137] on input "Email address" at bounding box center [373, 135] width 328 height 41
paste input "**********"
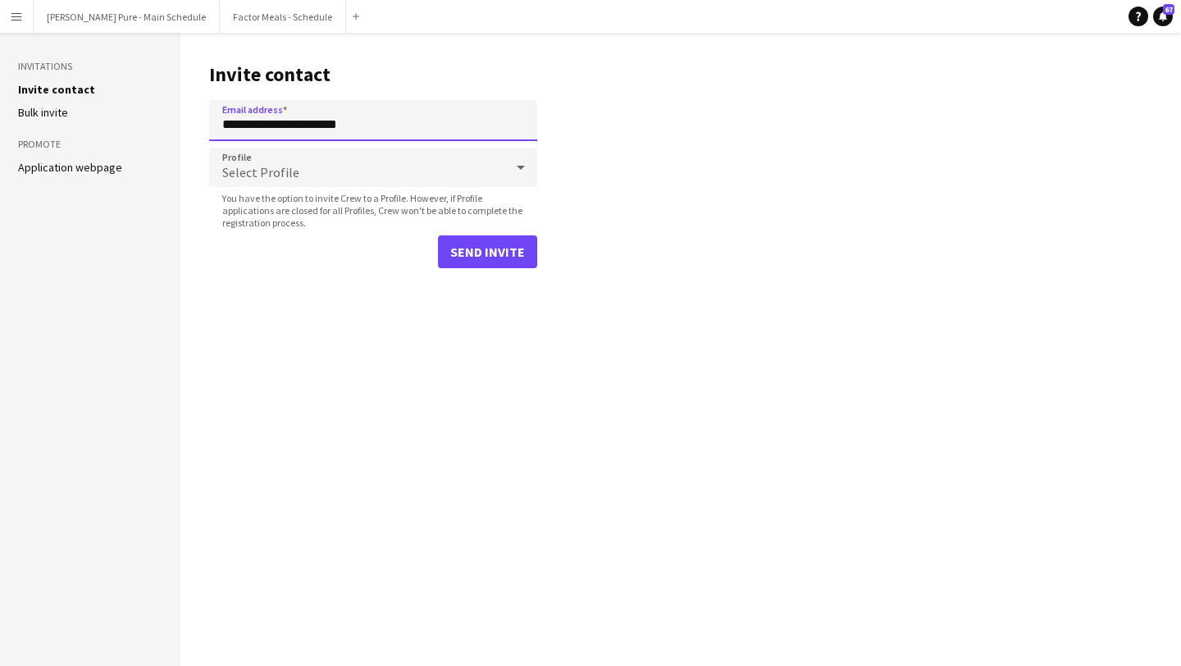
type input "**********"
click at [461, 258] on button "Send invite" at bounding box center [487, 251] width 99 height 33
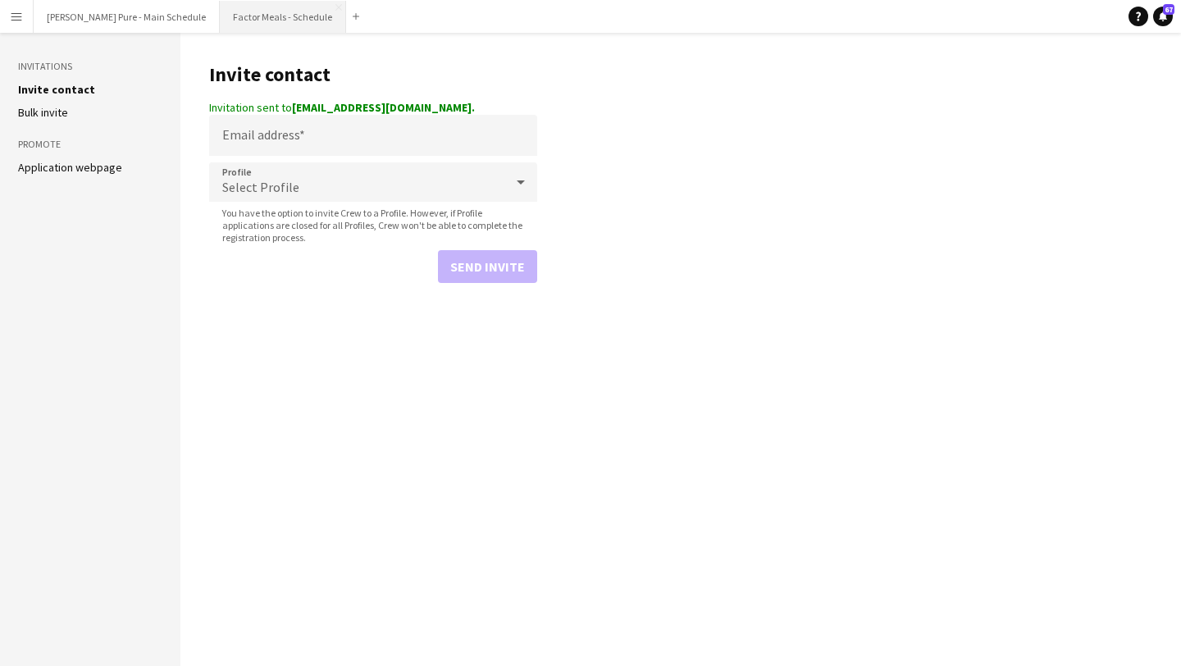
click at [258, 11] on button "Factor Meals - Schedule Close" at bounding box center [283, 17] width 126 height 32
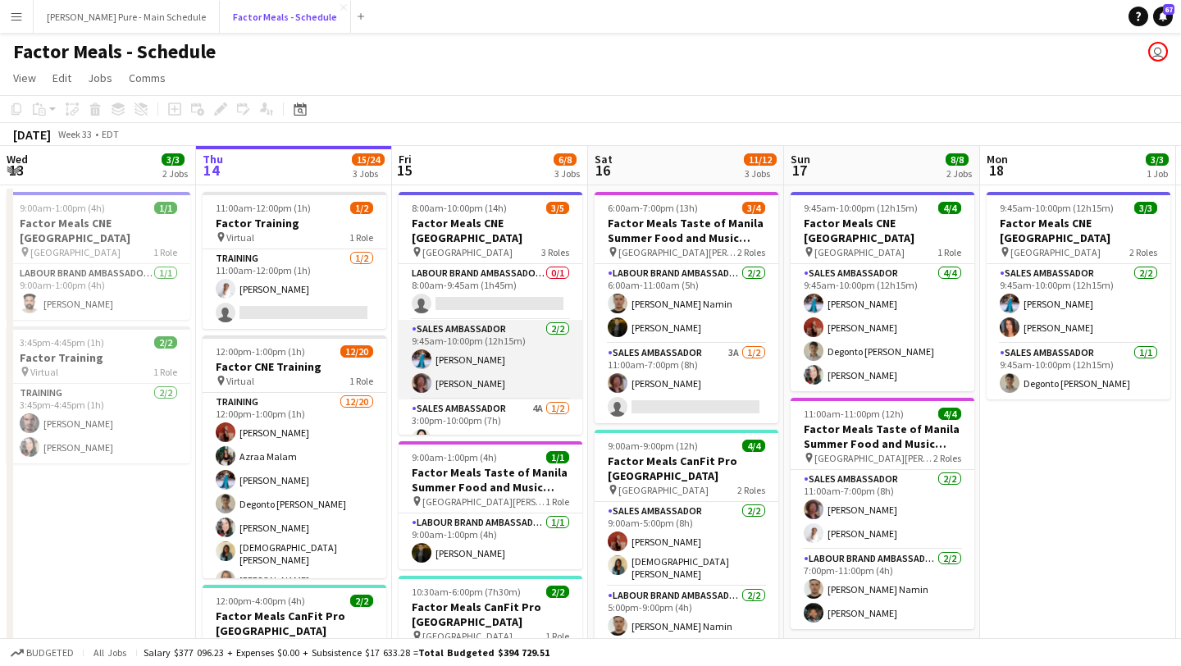
scroll to position [30, 0]
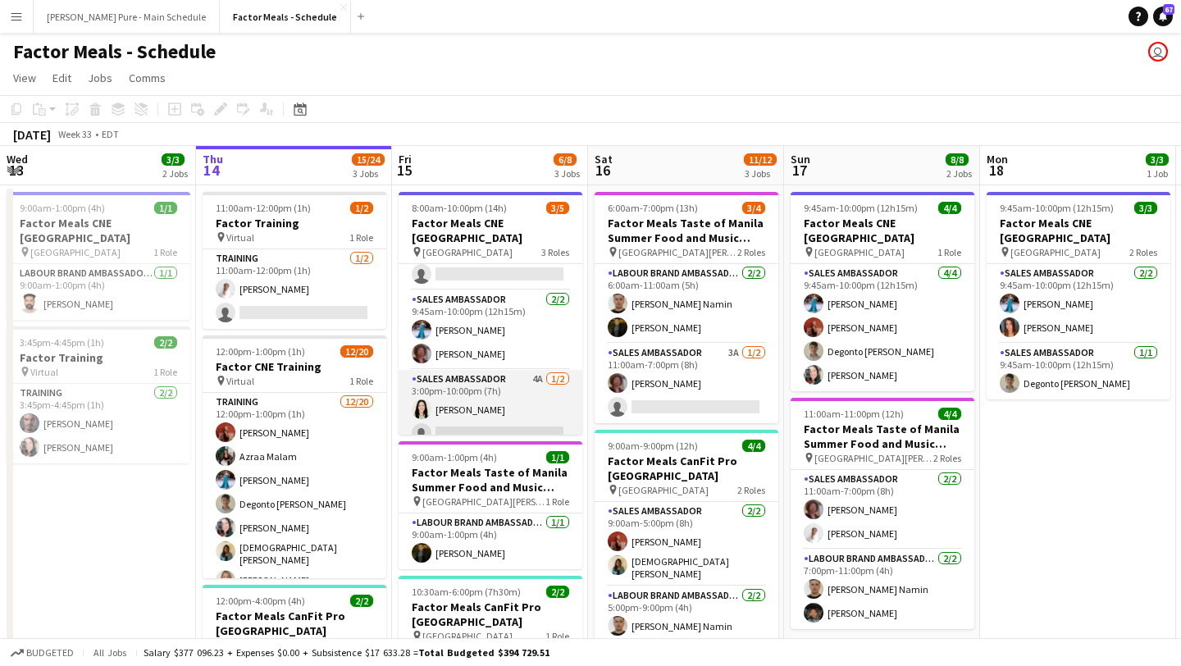
click at [469, 408] on app-card-role "Sales Ambassador 4A 1/2 3:00pm-10:00pm (7h) Kimberly Hudema single-neutral-acti…" at bounding box center [491, 410] width 184 height 80
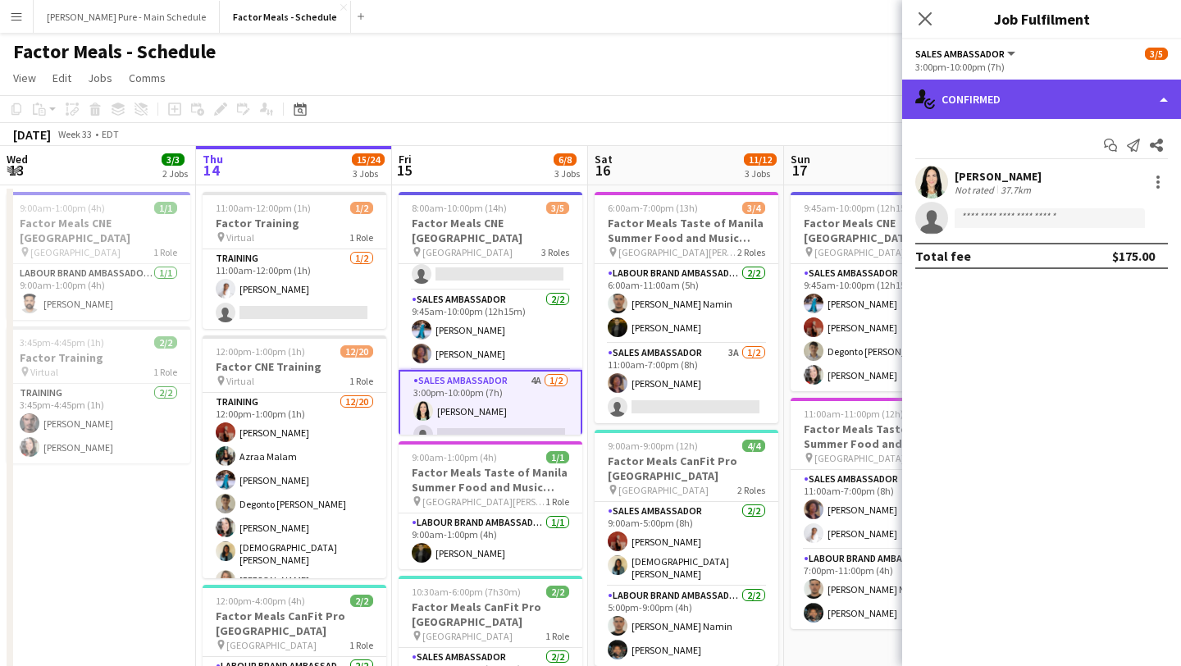
click at [1103, 92] on div "single-neutral-actions-check-2 Confirmed" at bounding box center [1041, 99] width 279 height 39
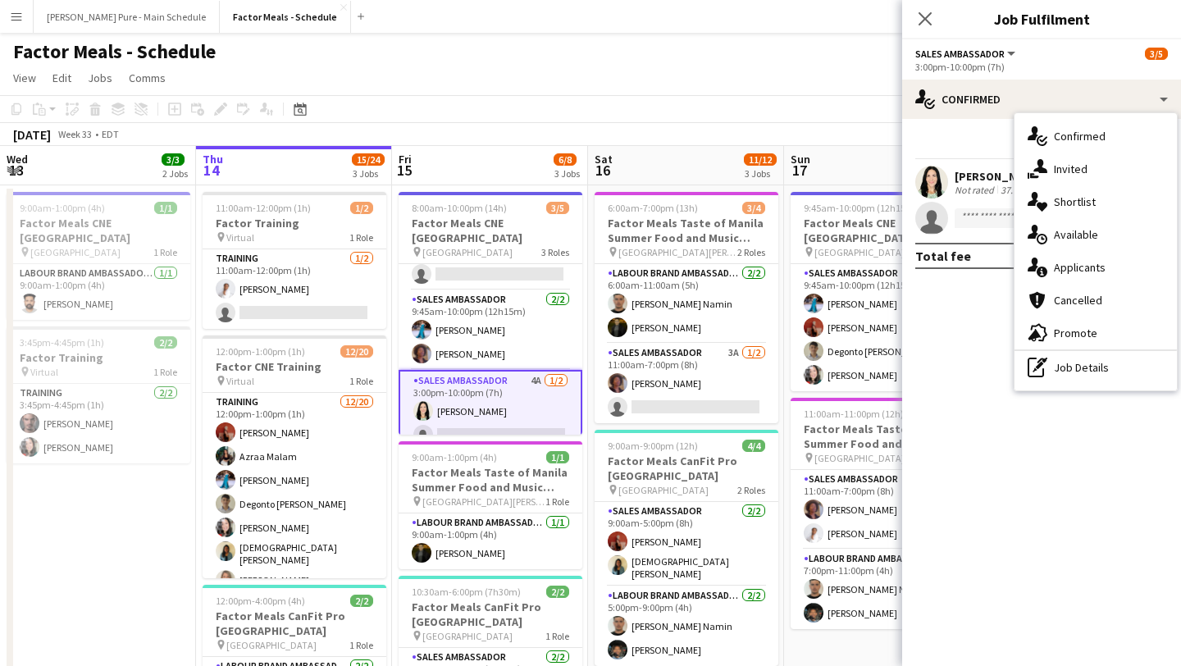
click at [1120, 267] on div "single-neutral-actions-information Applicants" at bounding box center [1096, 267] width 162 height 33
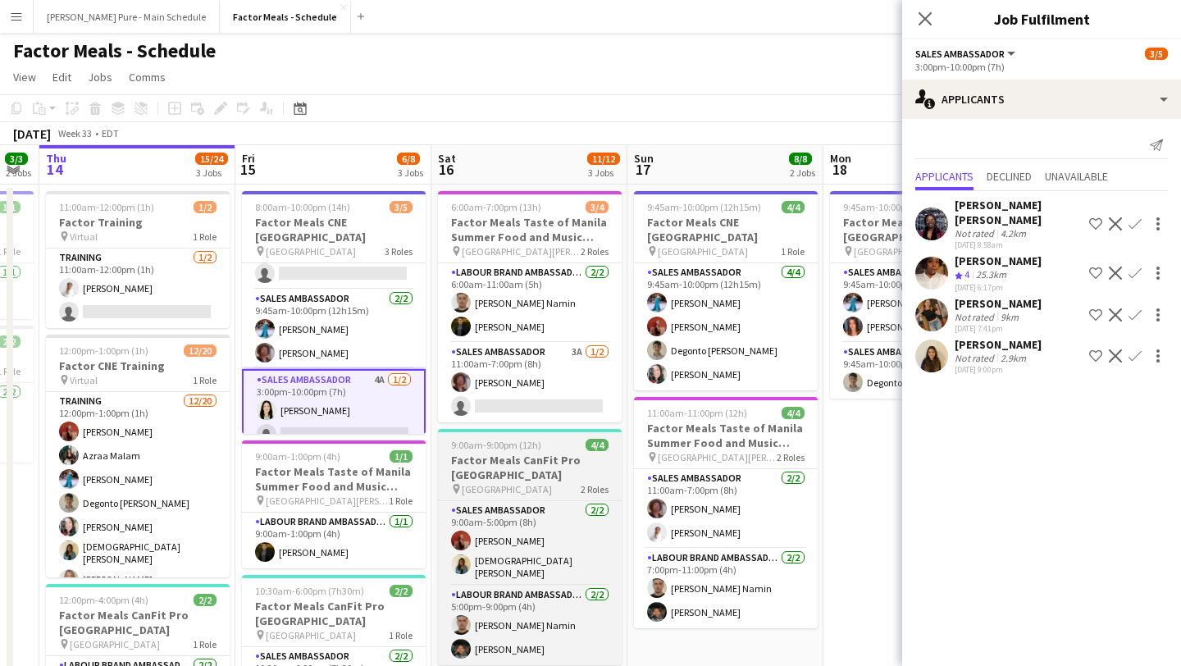
scroll to position [3, 0]
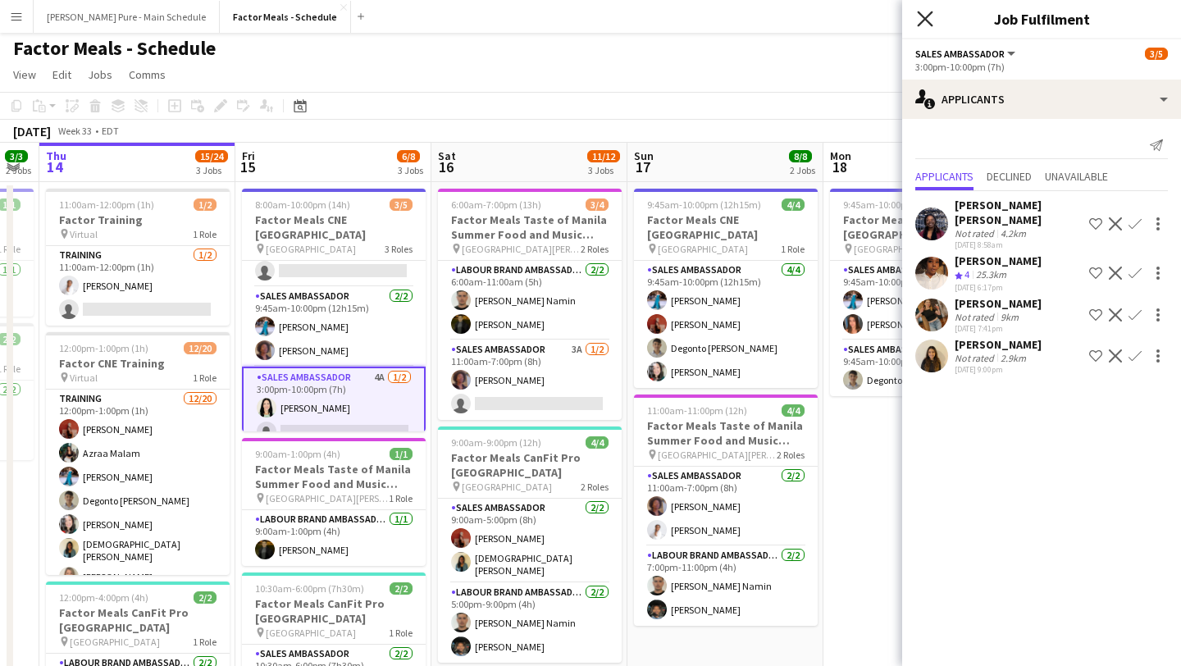
click at [928, 17] on icon "Close pop-in" at bounding box center [925, 19] width 16 height 16
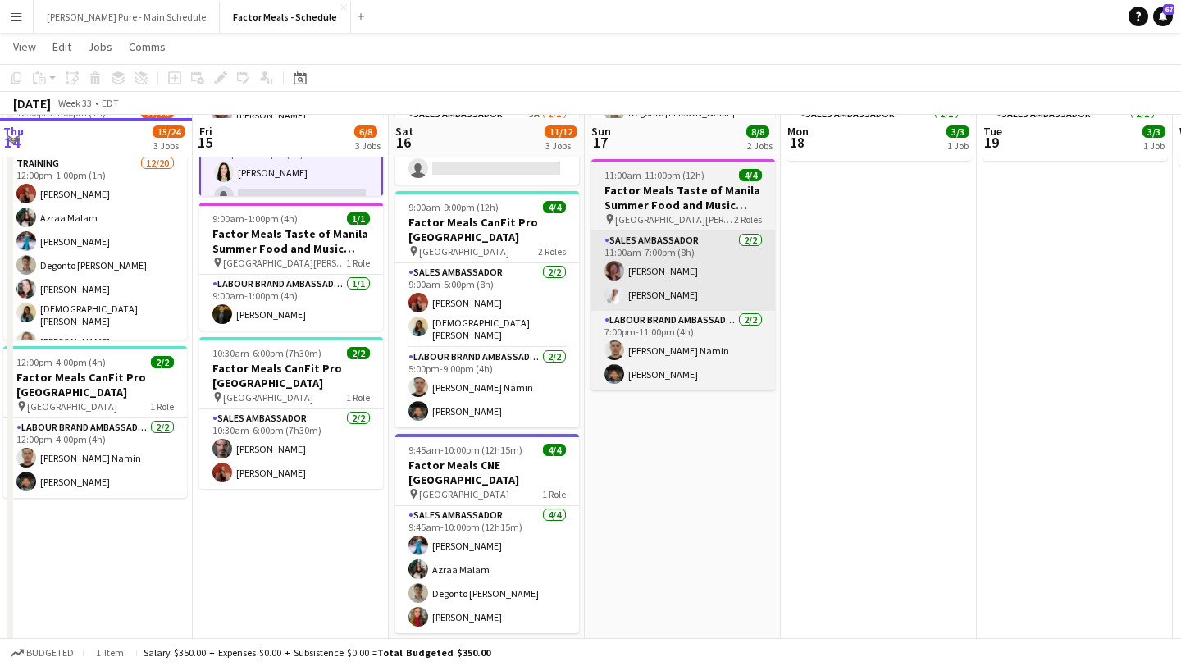
scroll to position [0, 0]
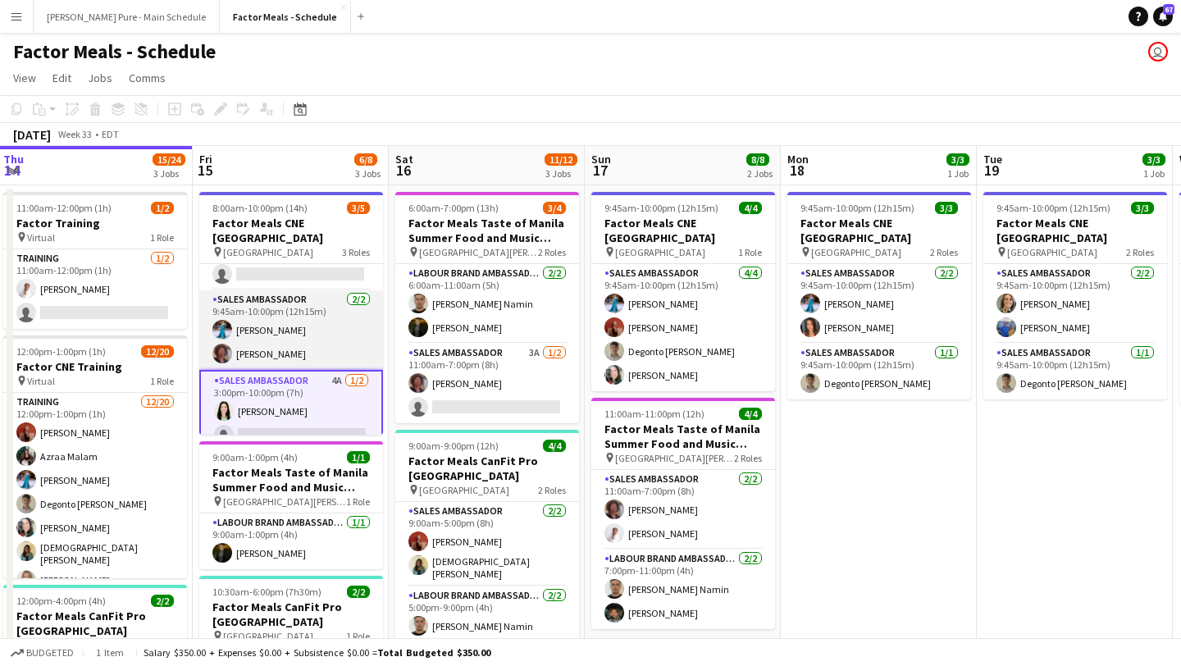
click at [299, 314] on app-card-role "Sales Ambassador 2/2 9:45am-10:00pm (12h15m) Tania Sharma Destiny Kondell" at bounding box center [291, 330] width 184 height 80
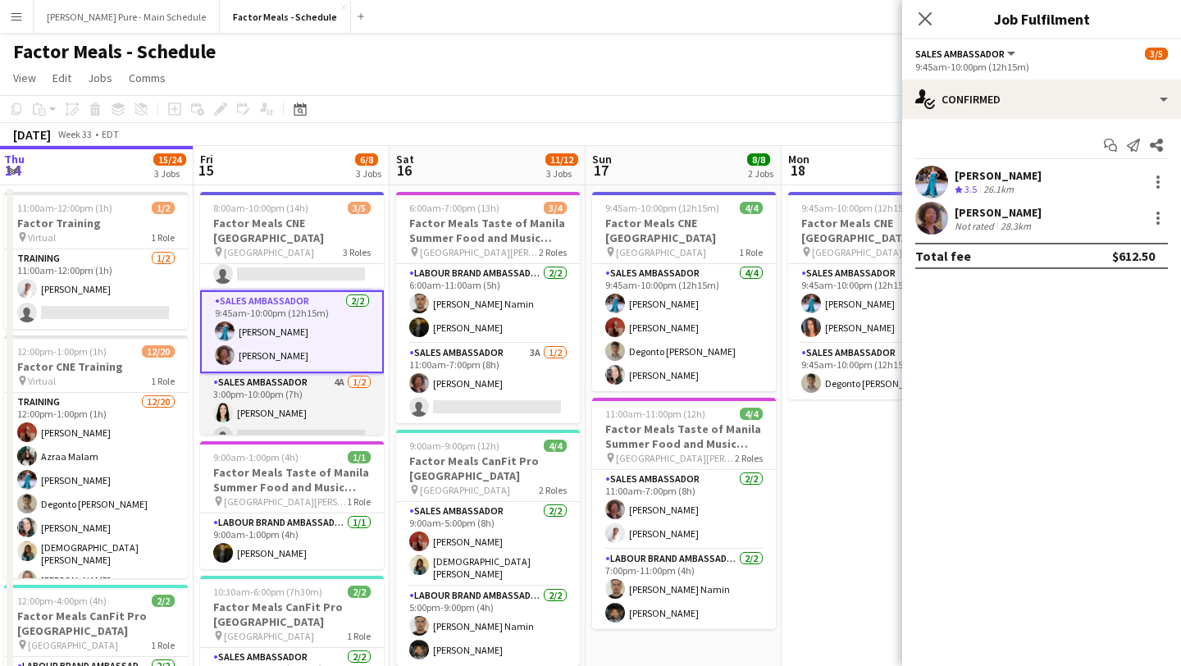
click at [293, 408] on app-card-role "Sales Ambassador 4A 1/2 3:00pm-10:00pm (7h) Kimberly Hudema single-neutral-acti…" at bounding box center [292, 413] width 184 height 80
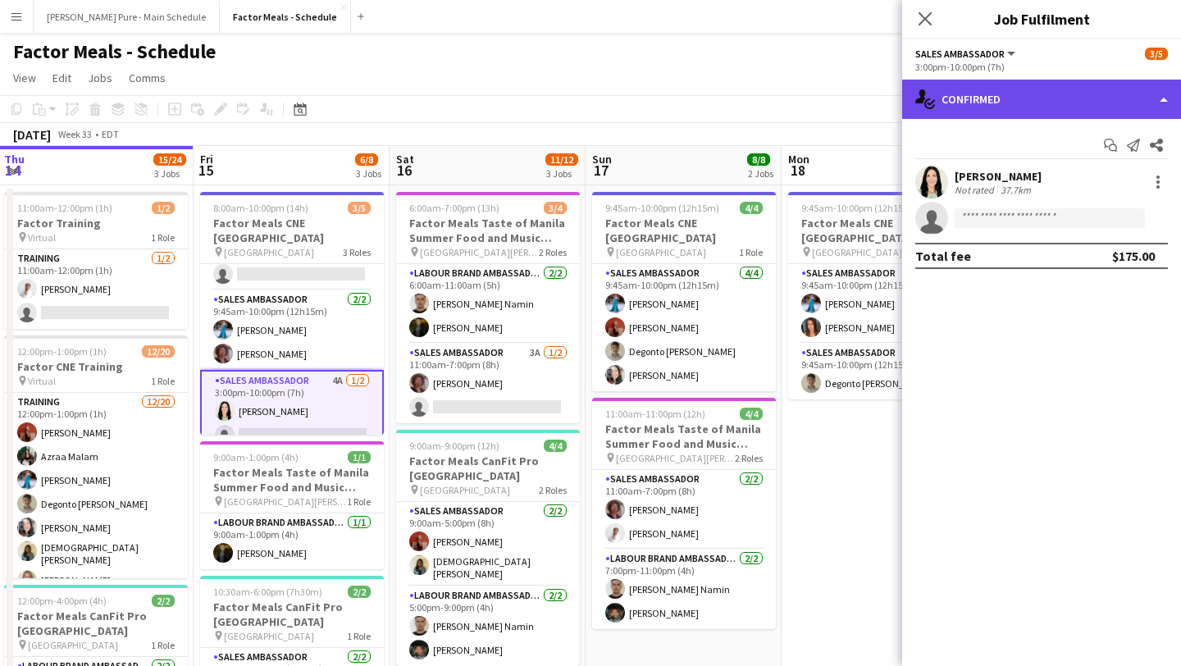
click at [1106, 95] on div "single-neutral-actions-check-2 Confirmed" at bounding box center [1041, 99] width 279 height 39
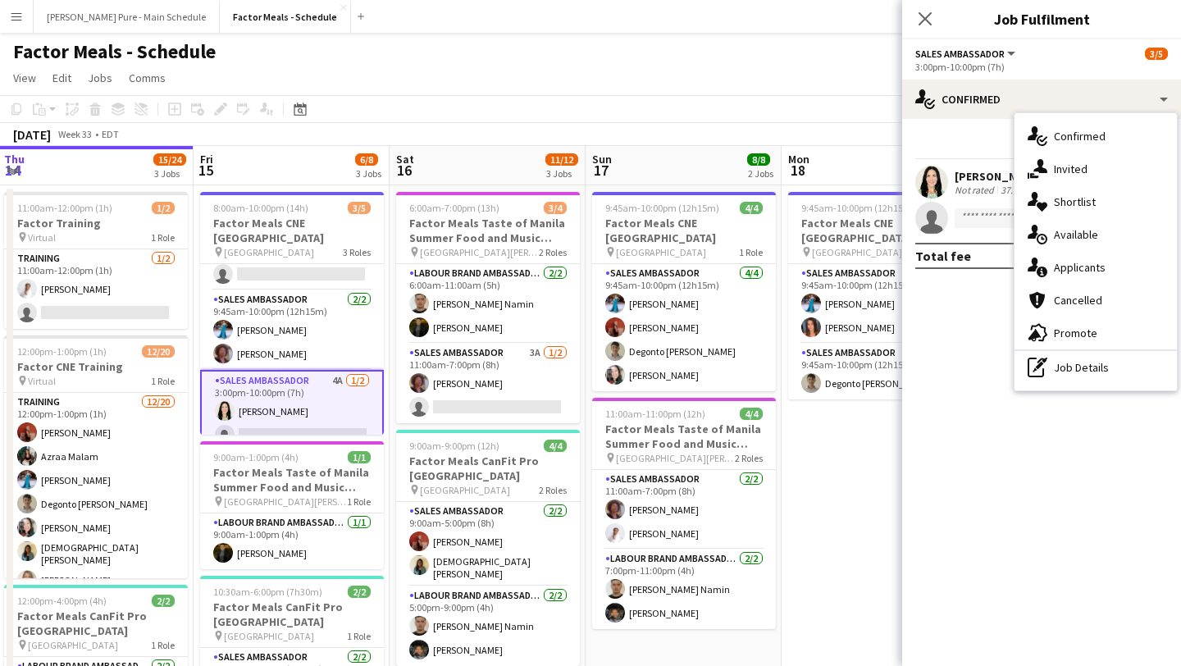
click at [1126, 271] on div "single-neutral-actions-information Applicants" at bounding box center [1096, 267] width 162 height 33
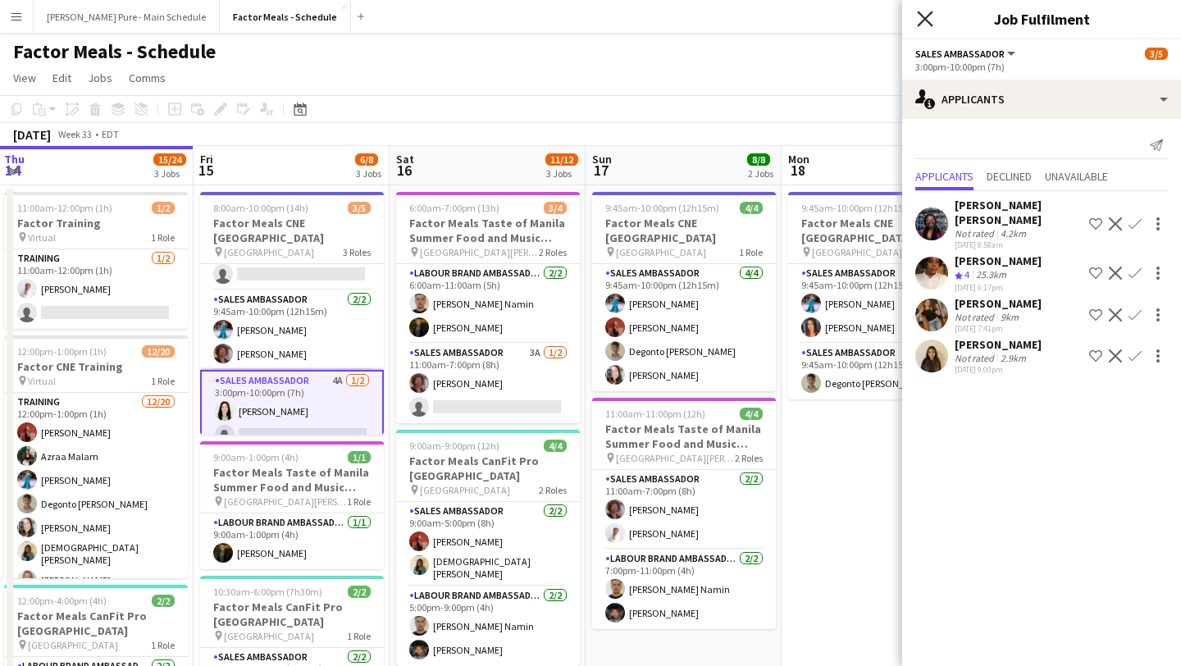
click at [928, 21] on icon at bounding box center [925, 19] width 16 height 16
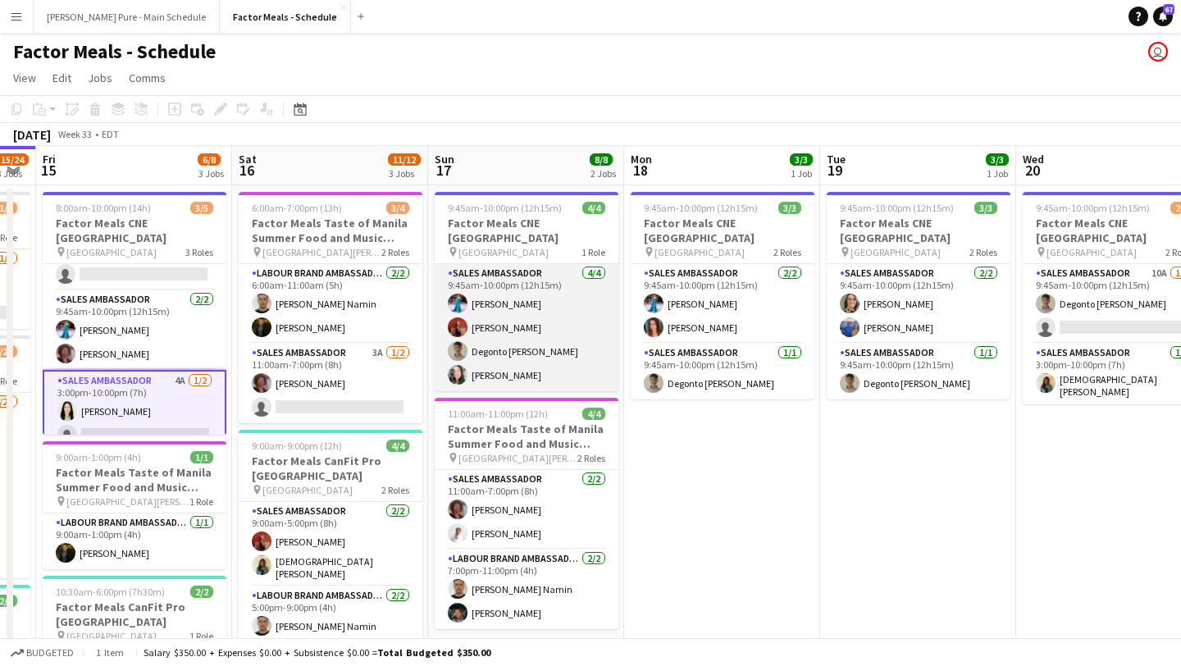
scroll to position [0, 773]
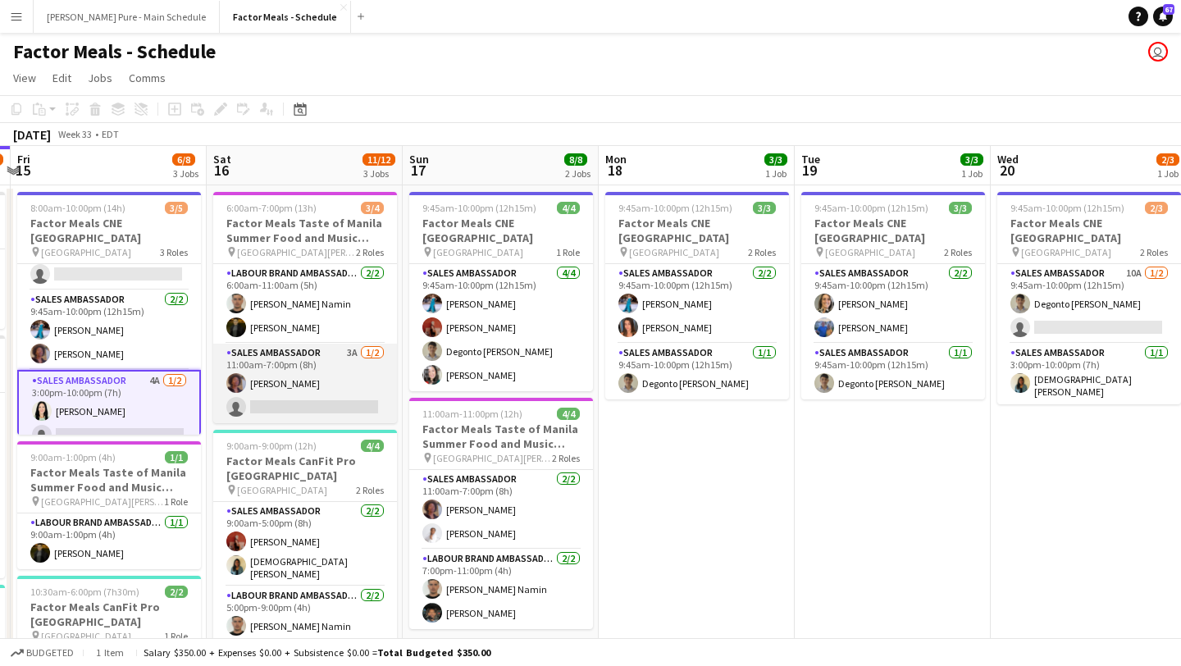
click at [308, 397] on app-card-role "Sales Ambassador 3A 1/2 11:00am-7:00pm (8h) Destiny Kondell single-neutral-acti…" at bounding box center [305, 384] width 184 height 80
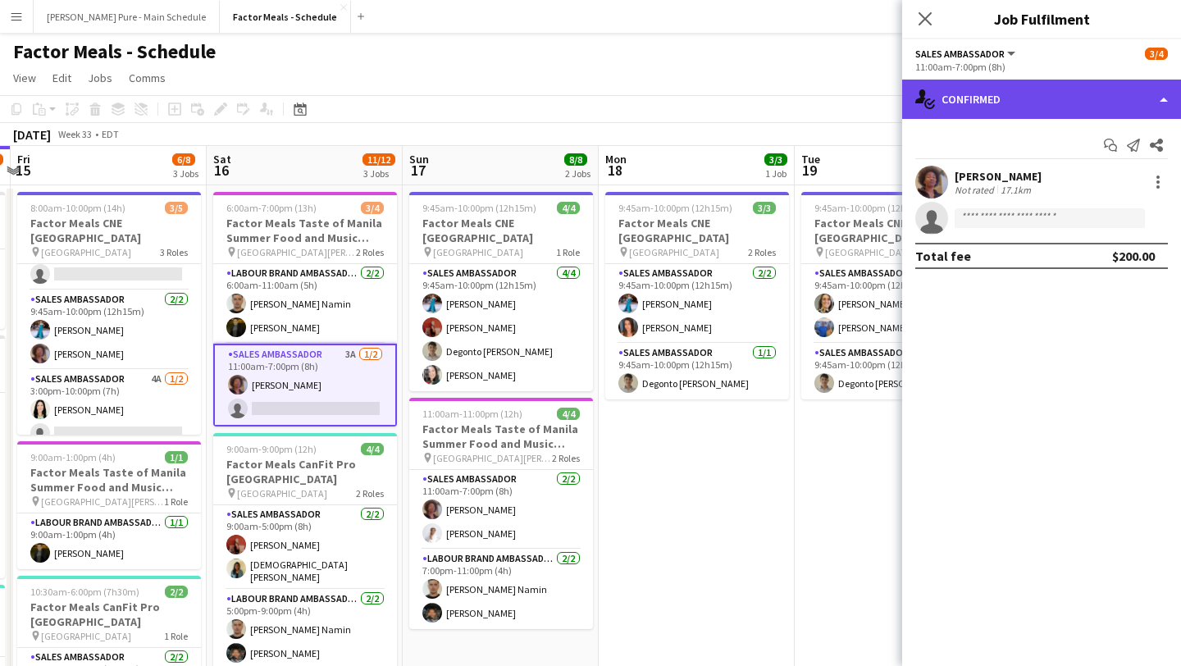
click at [1061, 98] on div "single-neutral-actions-check-2 Confirmed" at bounding box center [1041, 99] width 279 height 39
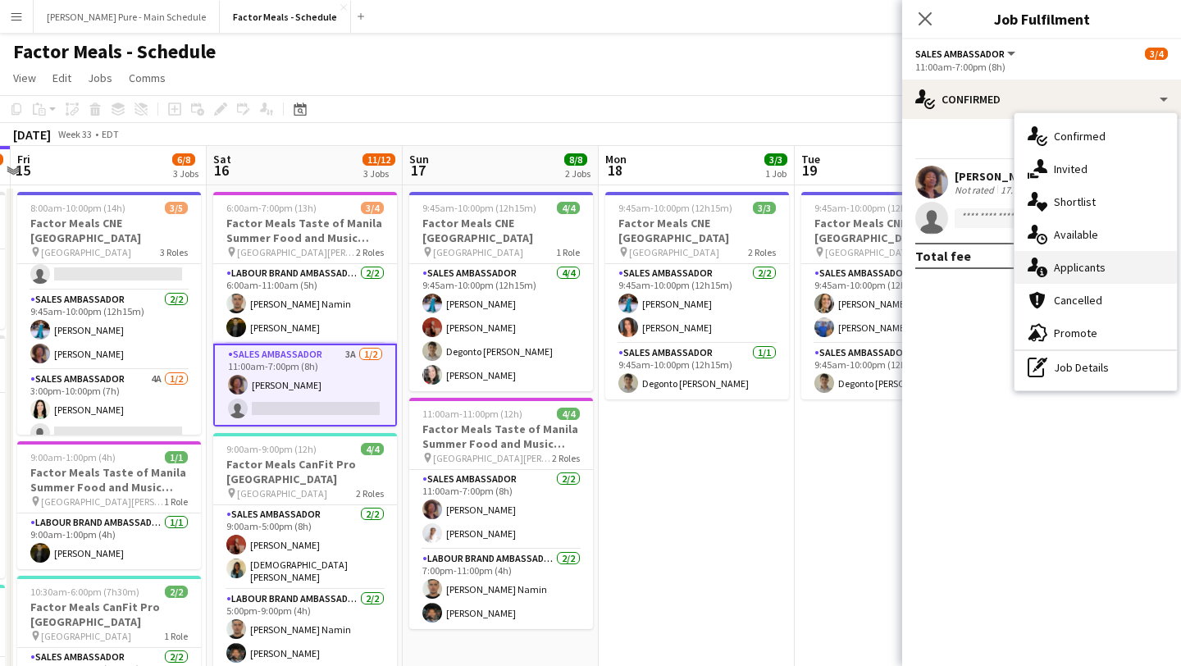
click at [1091, 268] on div "single-neutral-actions-information Applicants" at bounding box center [1096, 267] width 162 height 33
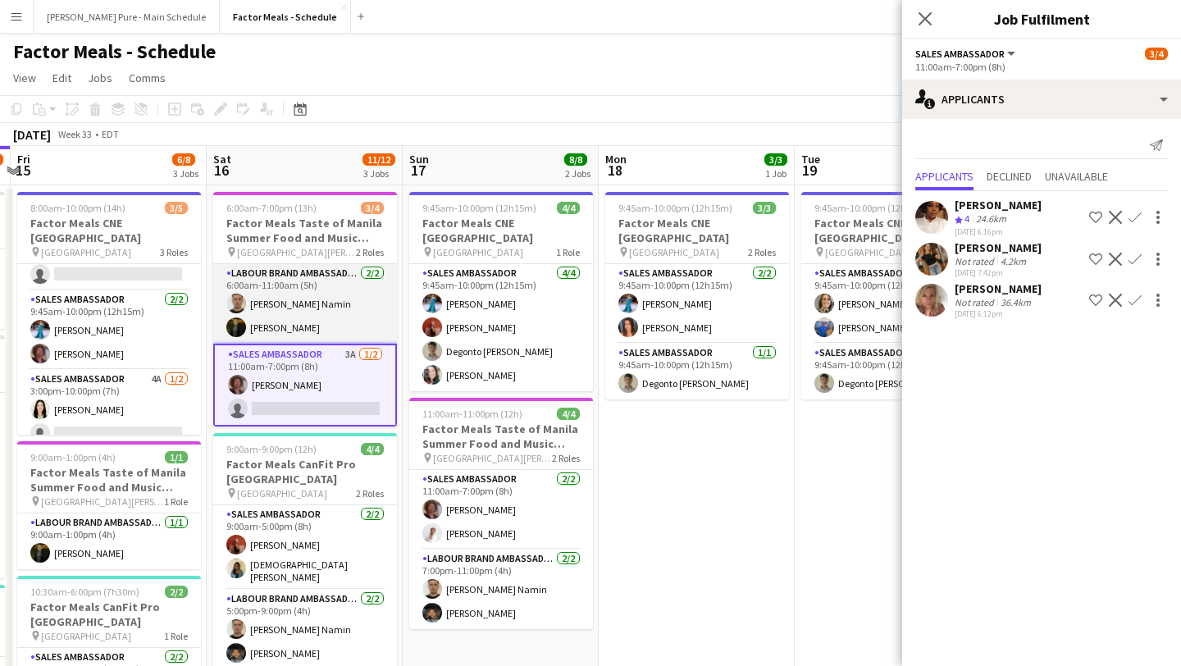
click at [260, 305] on app-card-role "Labour Brand Ambassadors 2/2 6:00am-11:00am (5h) Parsa Moradjou Namin Pouya Mor…" at bounding box center [305, 304] width 184 height 80
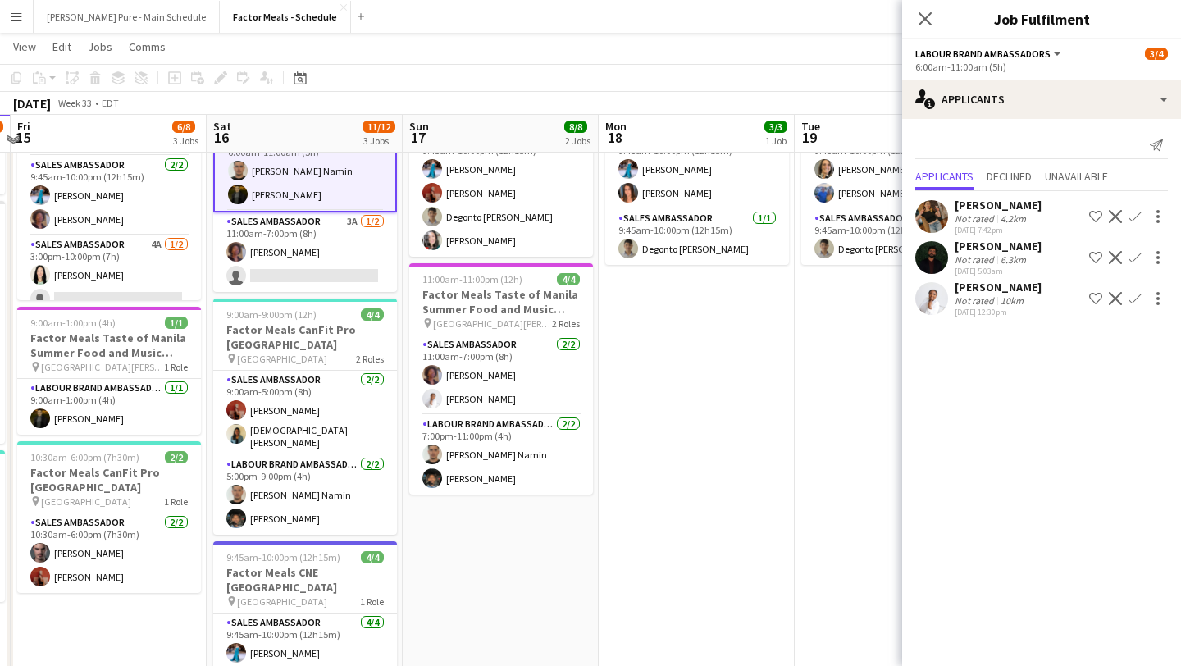
scroll to position [131, 0]
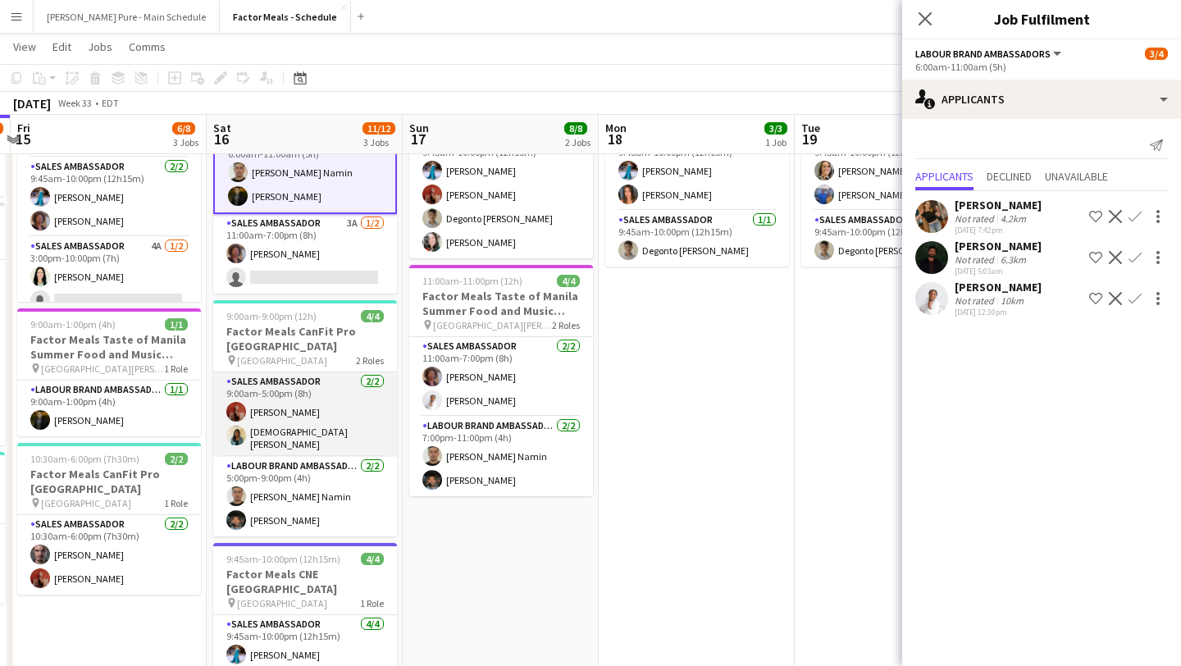
click at [328, 438] on app-card-role "Sales Ambassador 2/2 9:00am-5:00pm (8h) Eva Yamamoto Mishnah Manoranjan" at bounding box center [305, 414] width 184 height 84
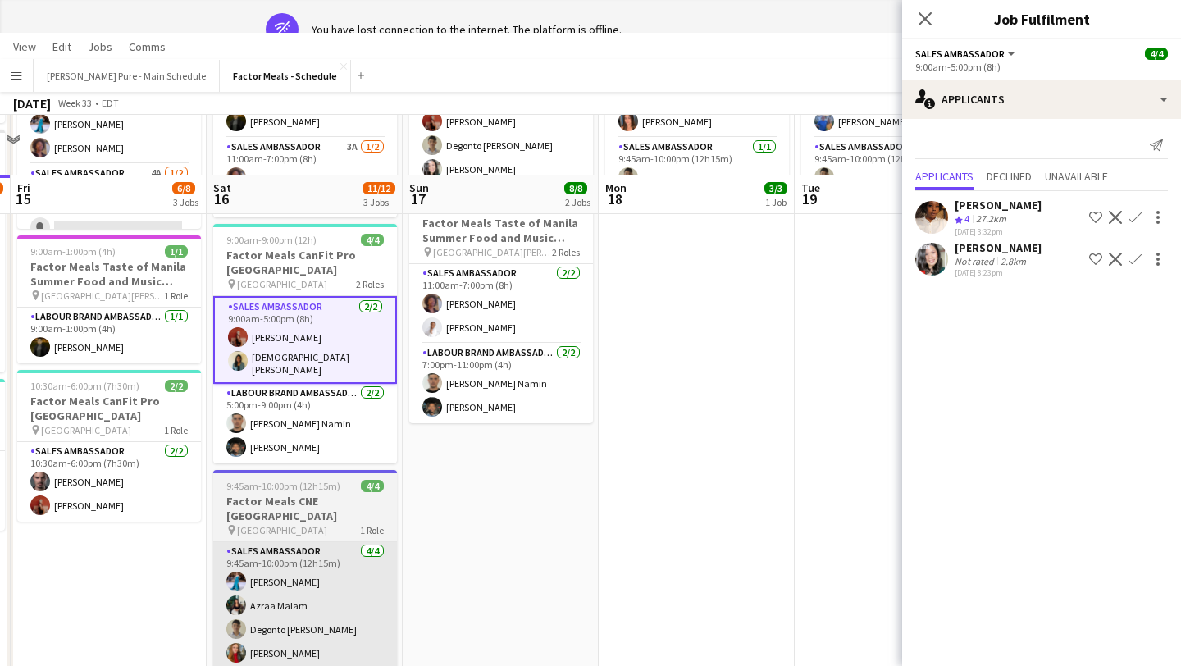
scroll to position [0, 0]
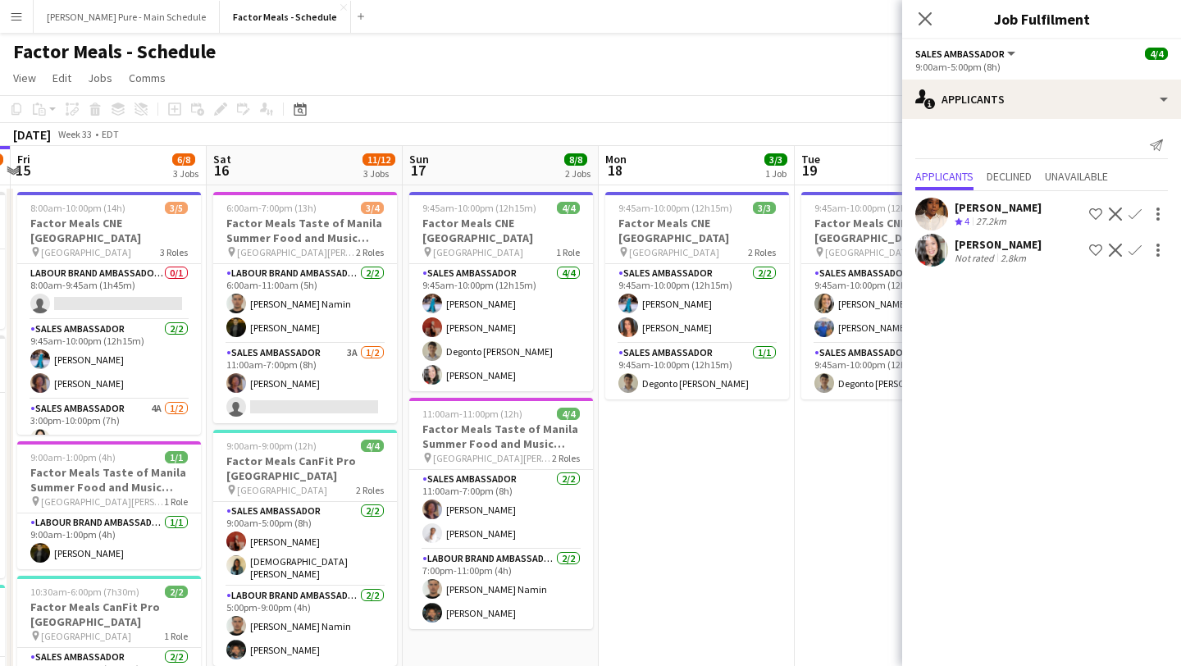
click at [926, 22] on icon "Close pop-in" at bounding box center [925, 18] width 13 height 13
